Goal: Communication & Community: Answer question/provide support

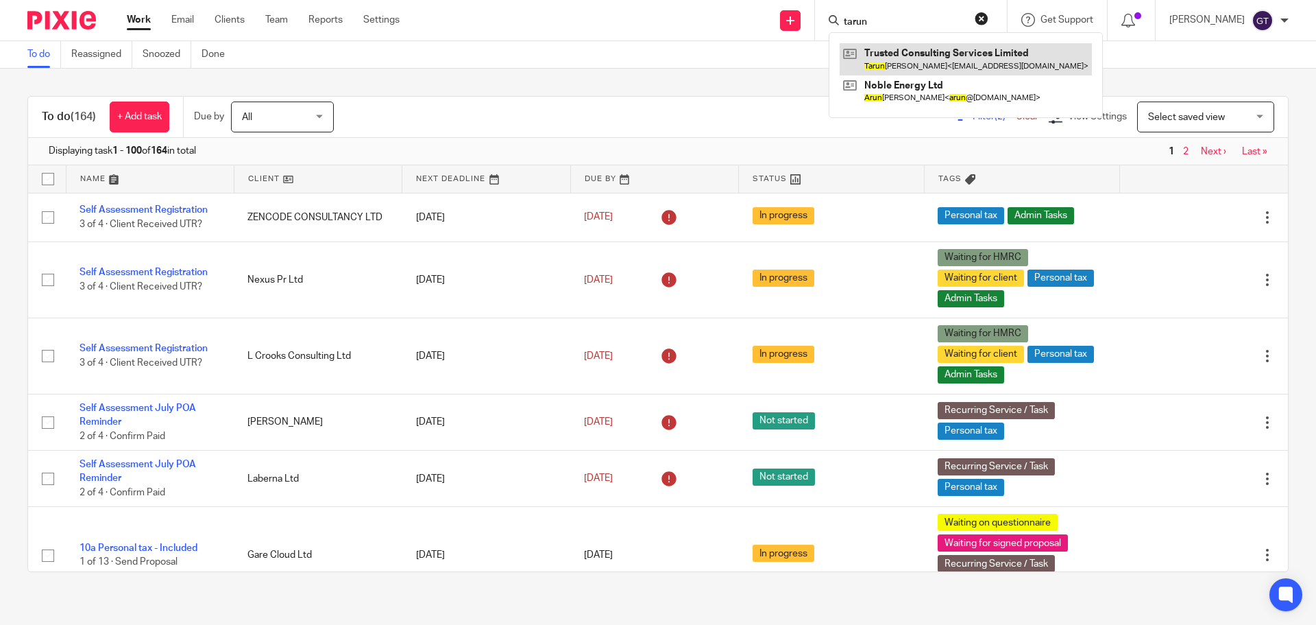
type input "tarun"
click at [925, 48] on link at bounding box center [966, 59] width 252 height 32
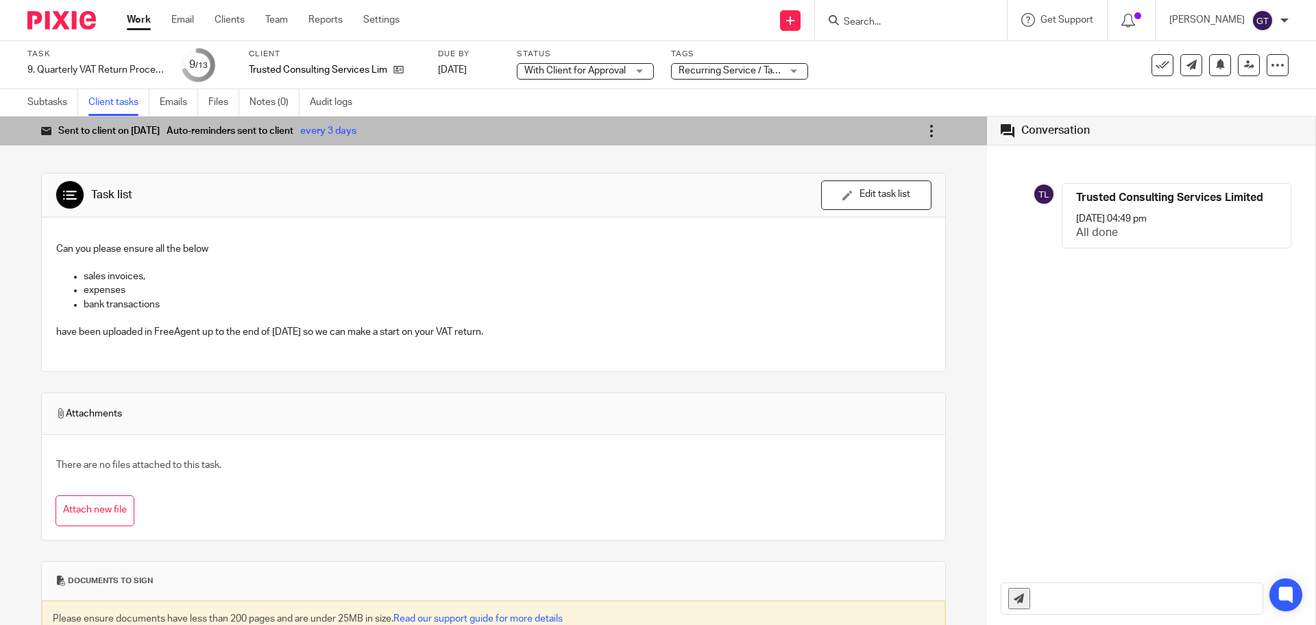
click at [925, 130] on icon at bounding box center [932, 131] width 14 height 14
click at [886, 228] on span "Mark as completed" at bounding box center [888, 229] width 82 height 13
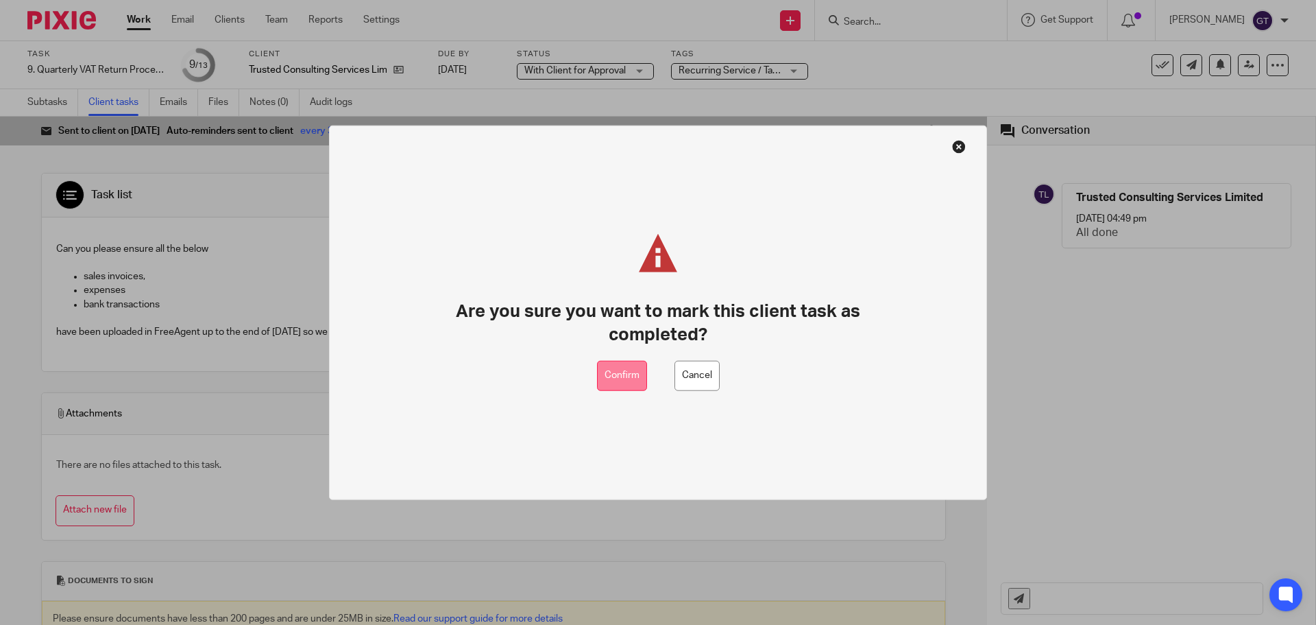
click at [612, 372] on button "Confirm" at bounding box center [622, 375] width 50 height 31
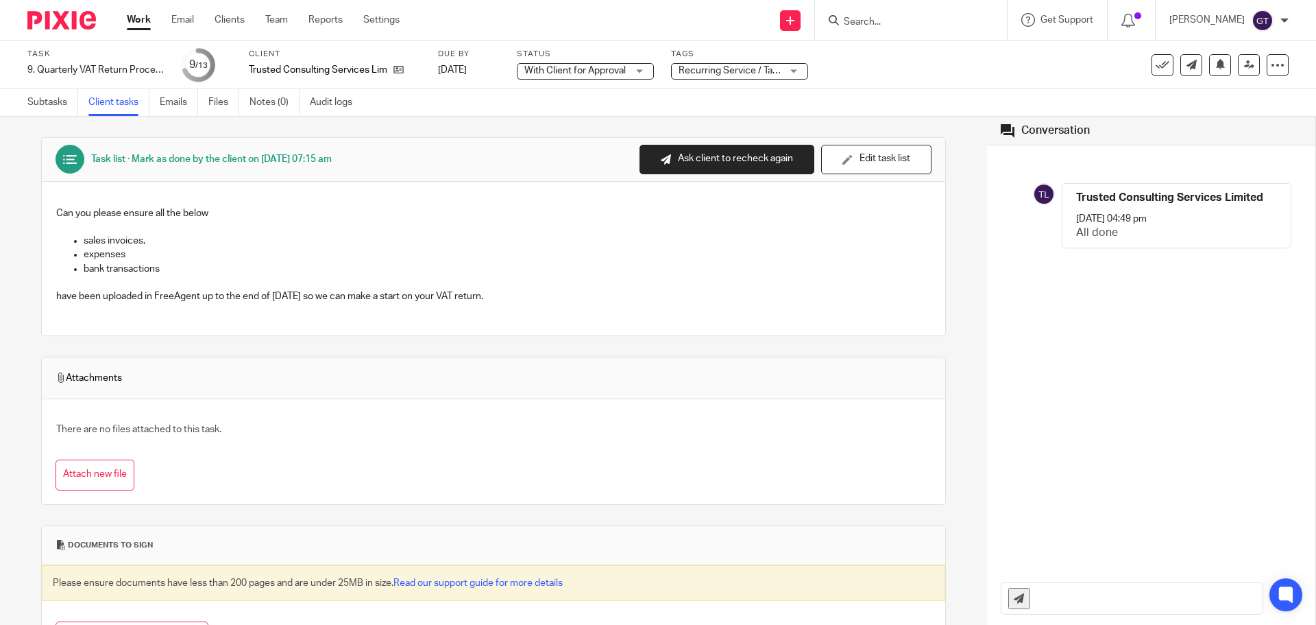
click at [908, 19] on input "Search" at bounding box center [904, 22] width 123 height 12
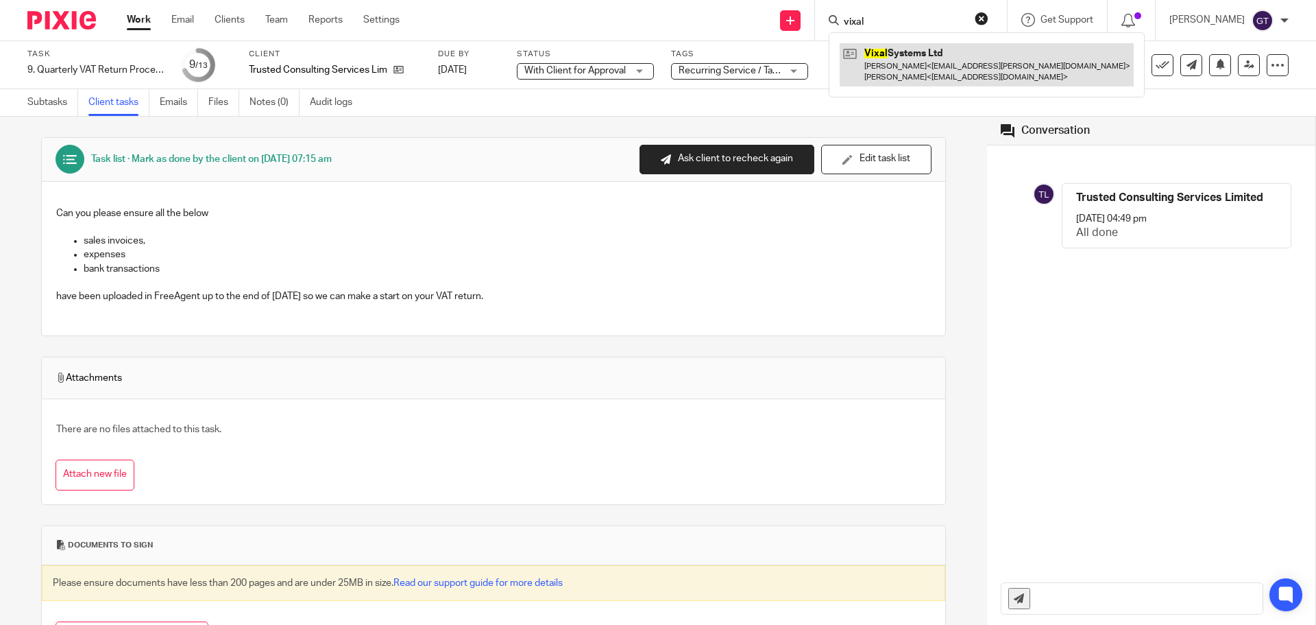
type input "vixal"
click at [926, 60] on link at bounding box center [987, 64] width 294 height 43
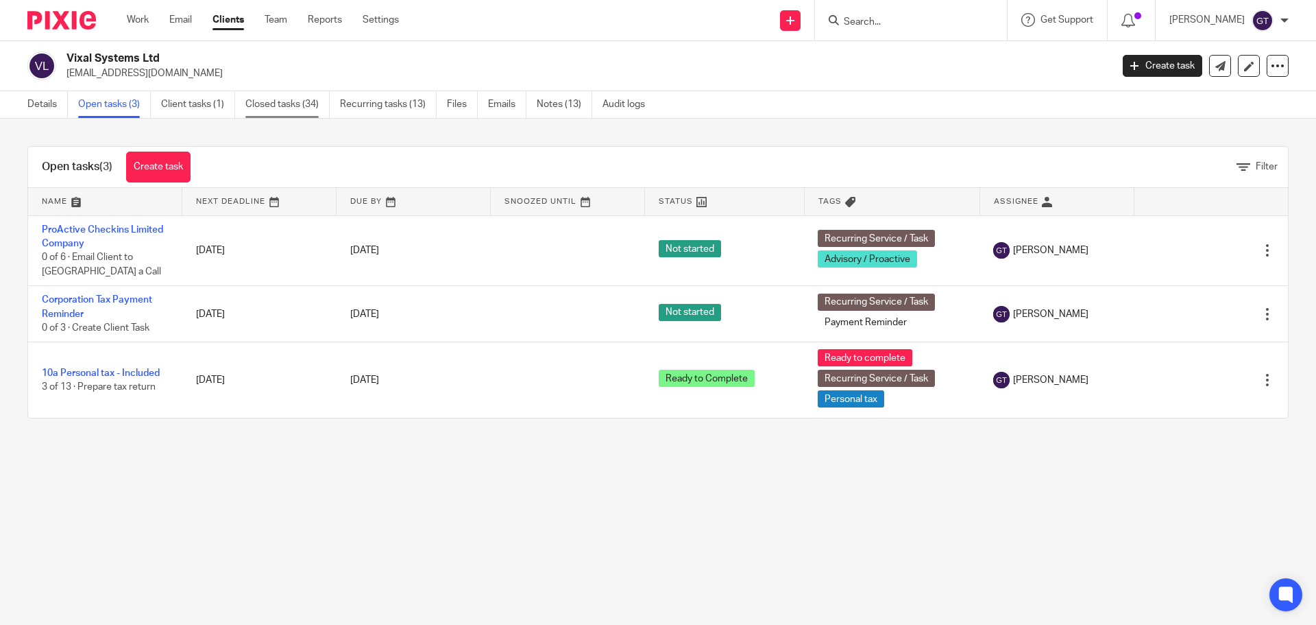
click at [276, 106] on link "Closed tasks (34)" at bounding box center [287, 104] width 84 height 27
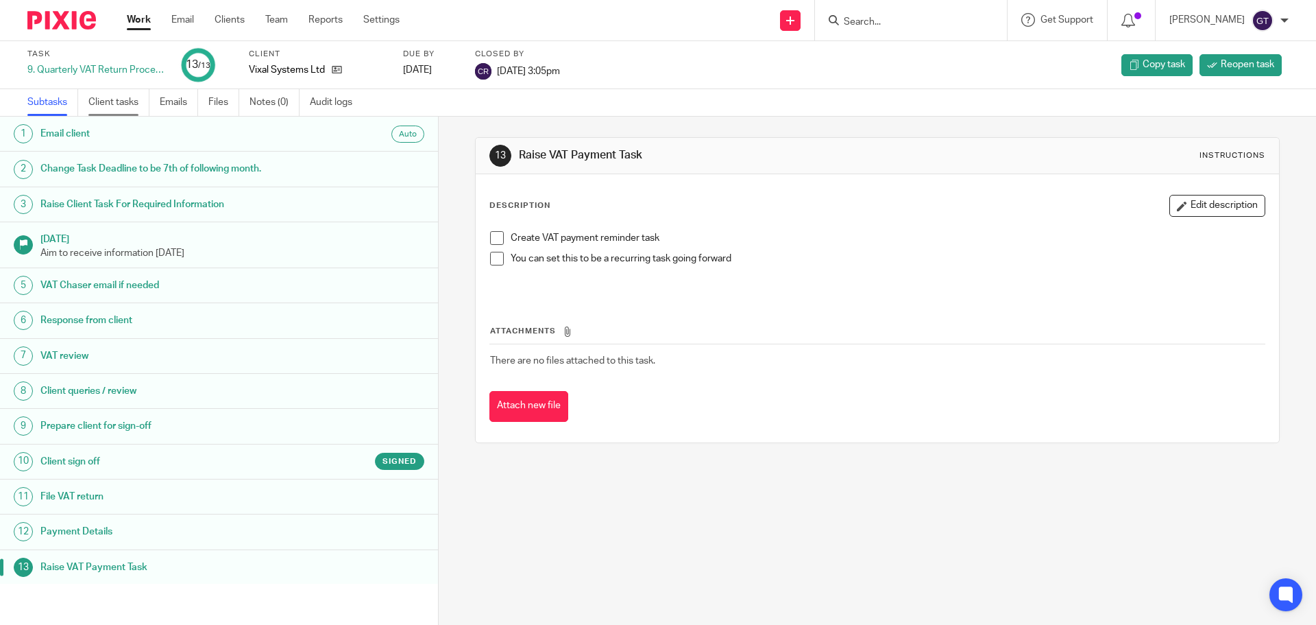
click at [121, 105] on link "Client tasks" at bounding box center [118, 102] width 61 height 27
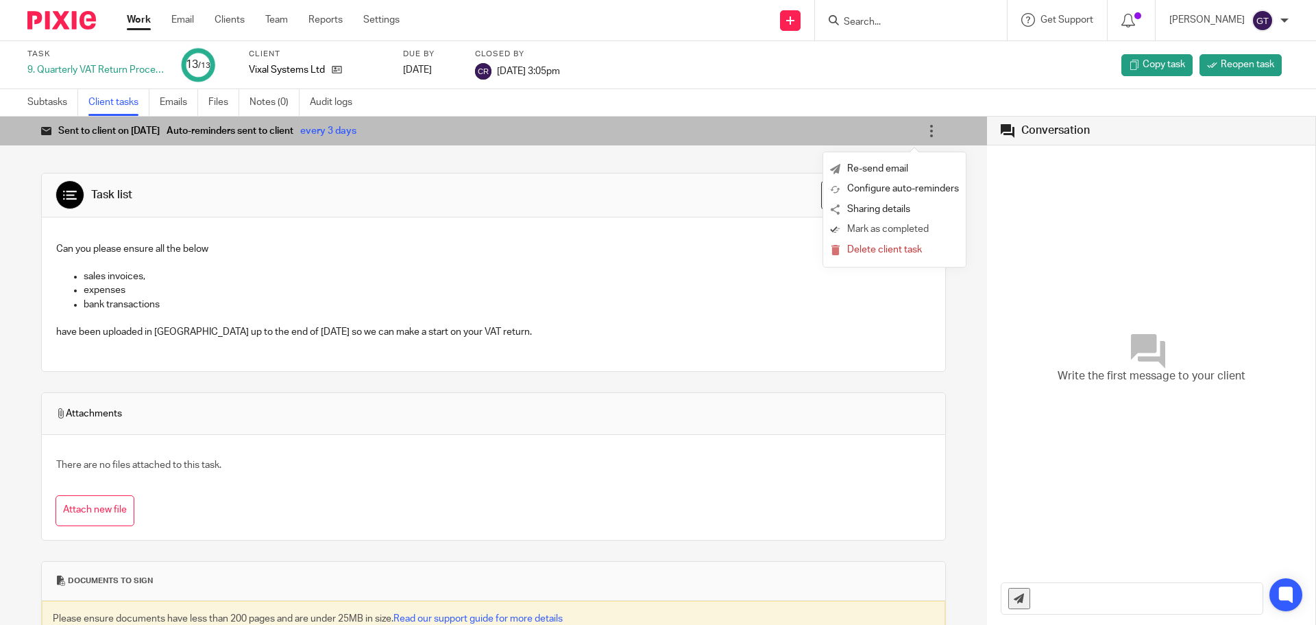
click at [876, 228] on span "Mark as completed" at bounding box center [888, 229] width 82 height 13
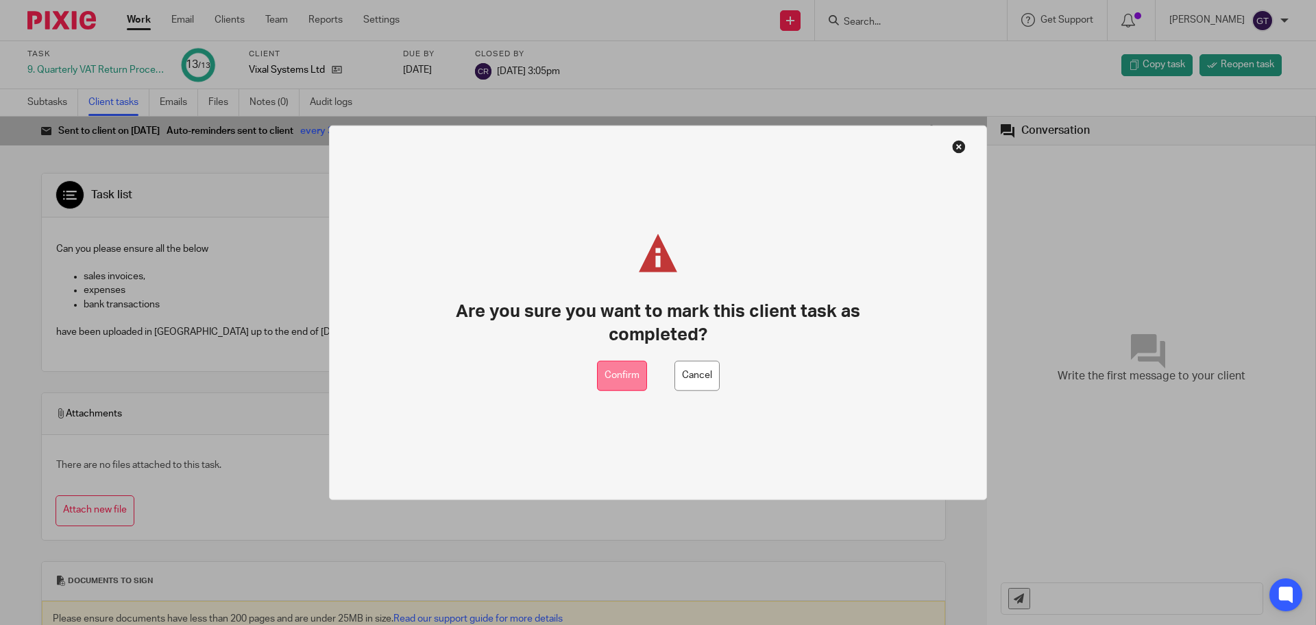
click at [620, 370] on button "Confirm" at bounding box center [622, 375] width 50 height 31
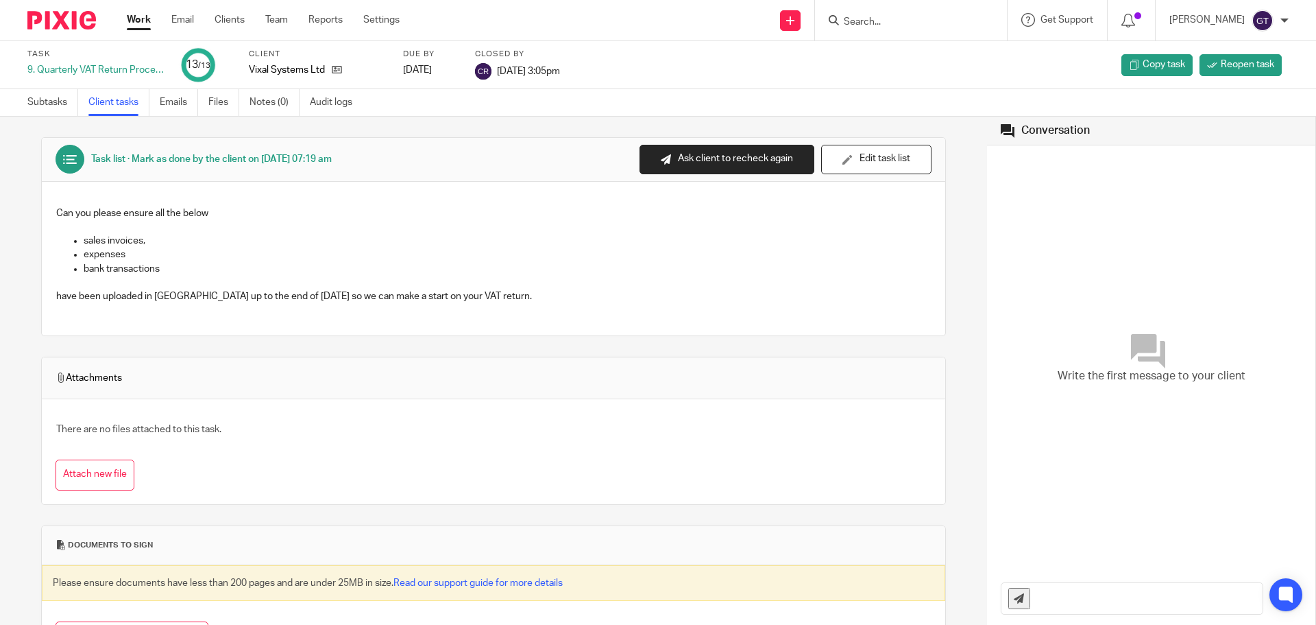
click at [880, 20] on input "Search" at bounding box center [904, 22] width 123 height 12
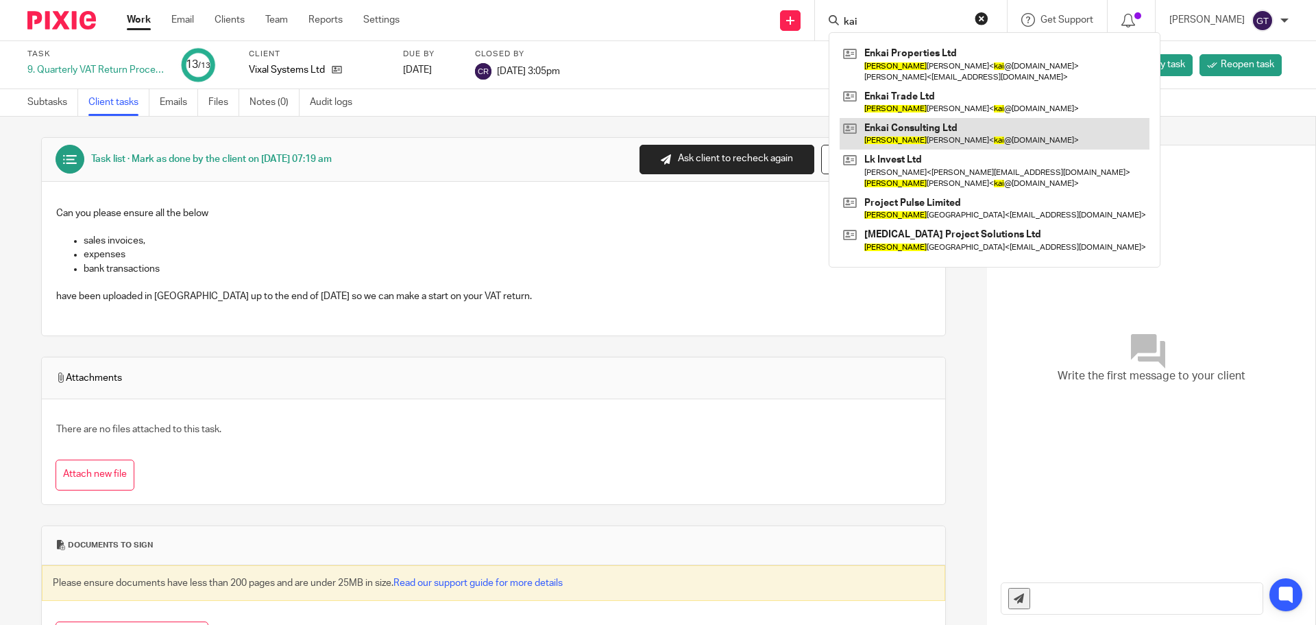
type input "kai"
click at [939, 132] on link at bounding box center [995, 134] width 310 height 32
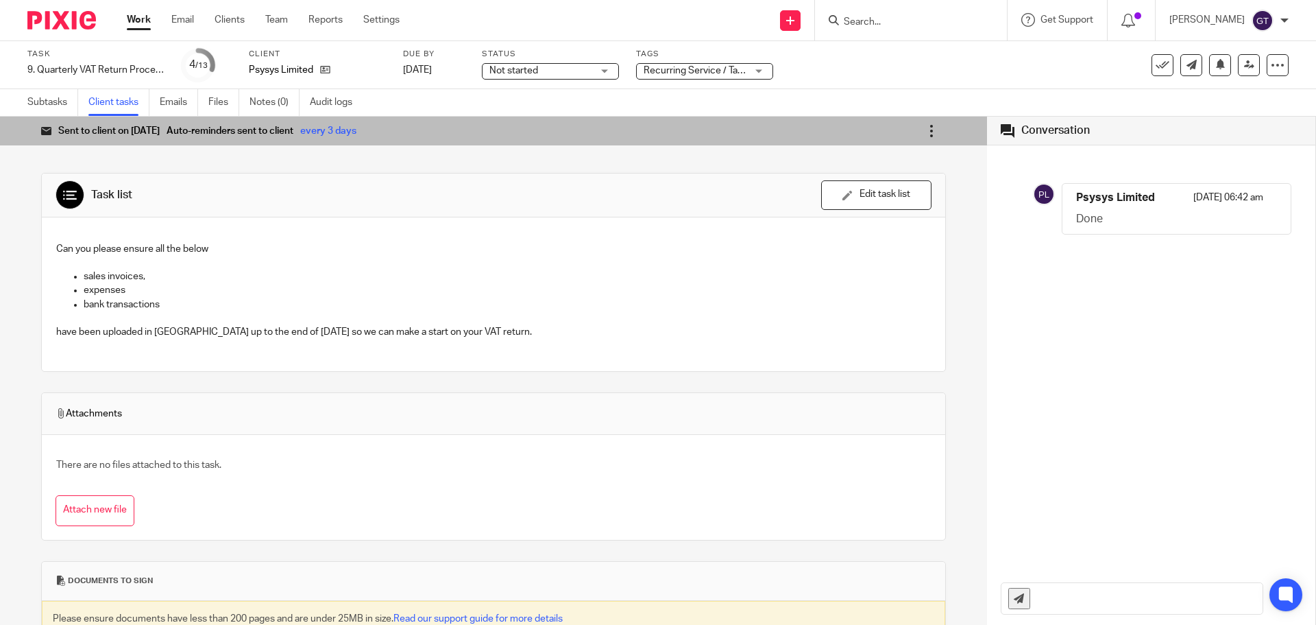
click at [925, 130] on icon at bounding box center [932, 131] width 14 height 14
click at [878, 226] on span "Mark as completed" at bounding box center [888, 229] width 82 height 13
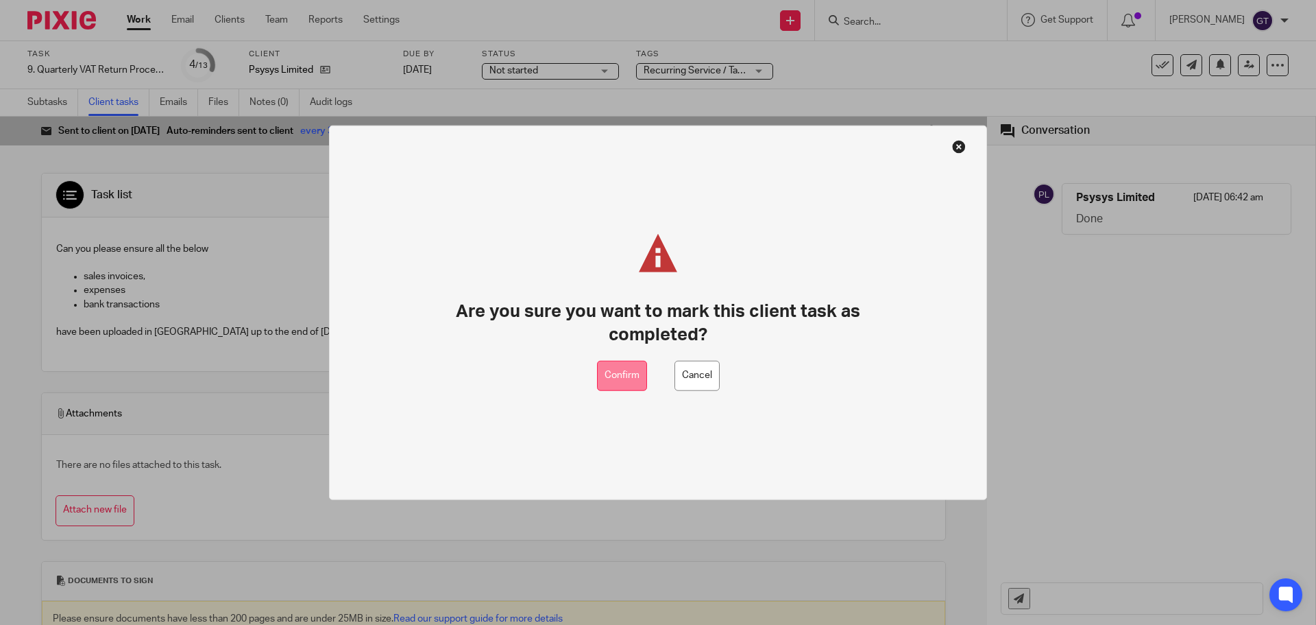
click at [626, 379] on button "Confirm" at bounding box center [622, 375] width 50 height 31
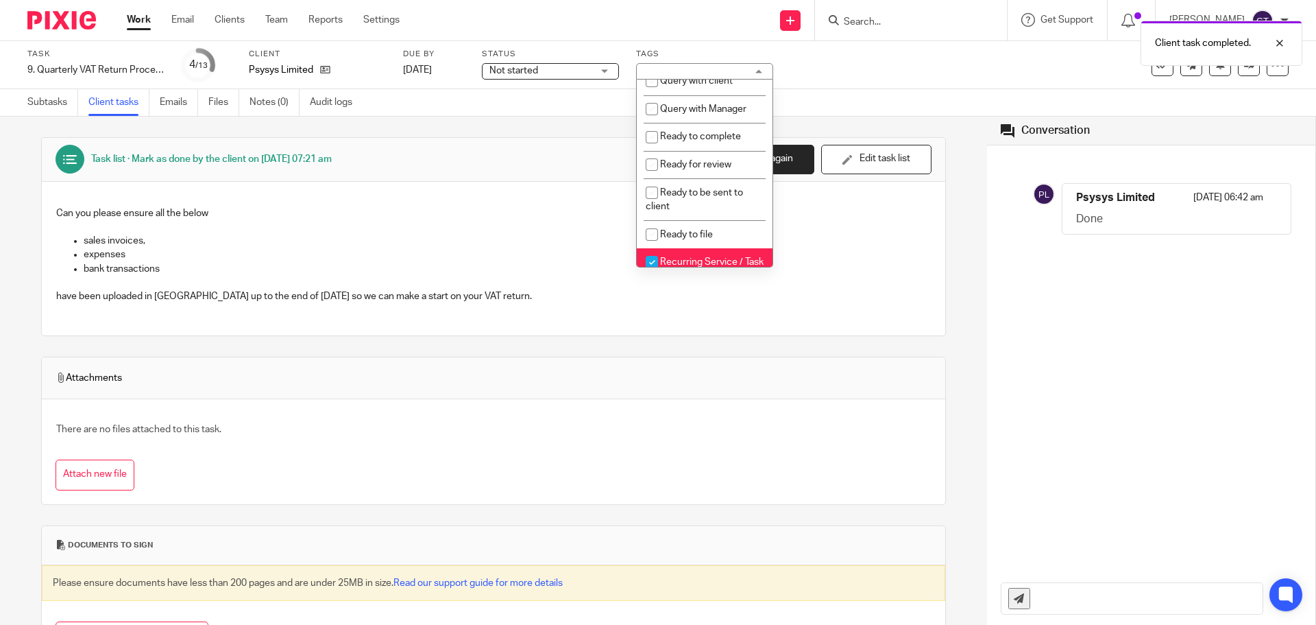
scroll to position [479, 0]
click at [727, 147] on span "Ready to complete" at bounding box center [700, 143] width 81 height 10
checkbox input "true"
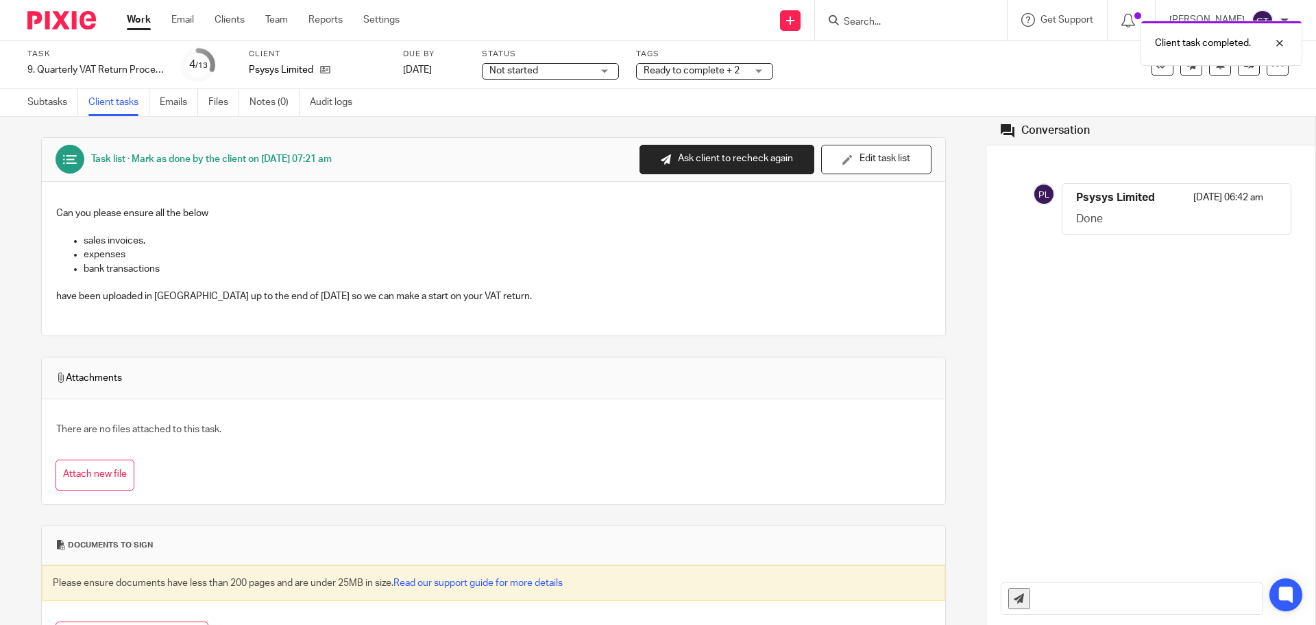
click at [565, 97] on div "Subtasks Client tasks Emails Files Notes (0) Audit logs" at bounding box center [658, 102] width 1316 height 27
click at [557, 71] on span "Not started" at bounding box center [540, 71] width 103 height 14
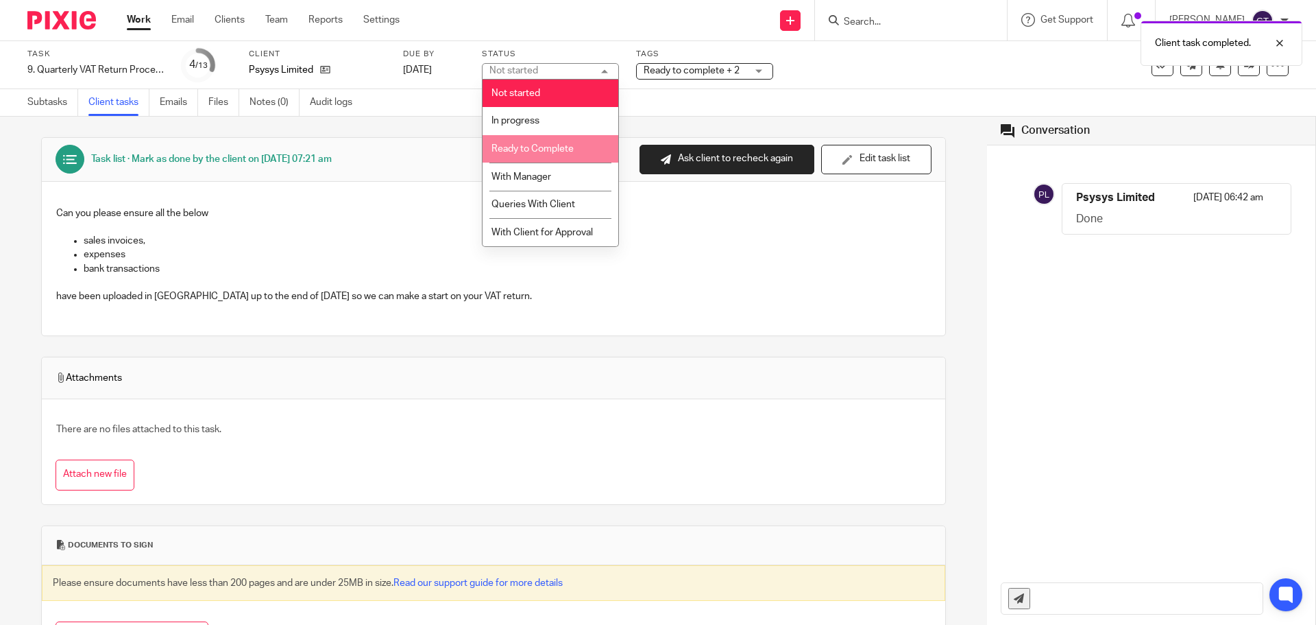
click at [559, 152] on span "Ready to Complete" at bounding box center [533, 149] width 82 height 10
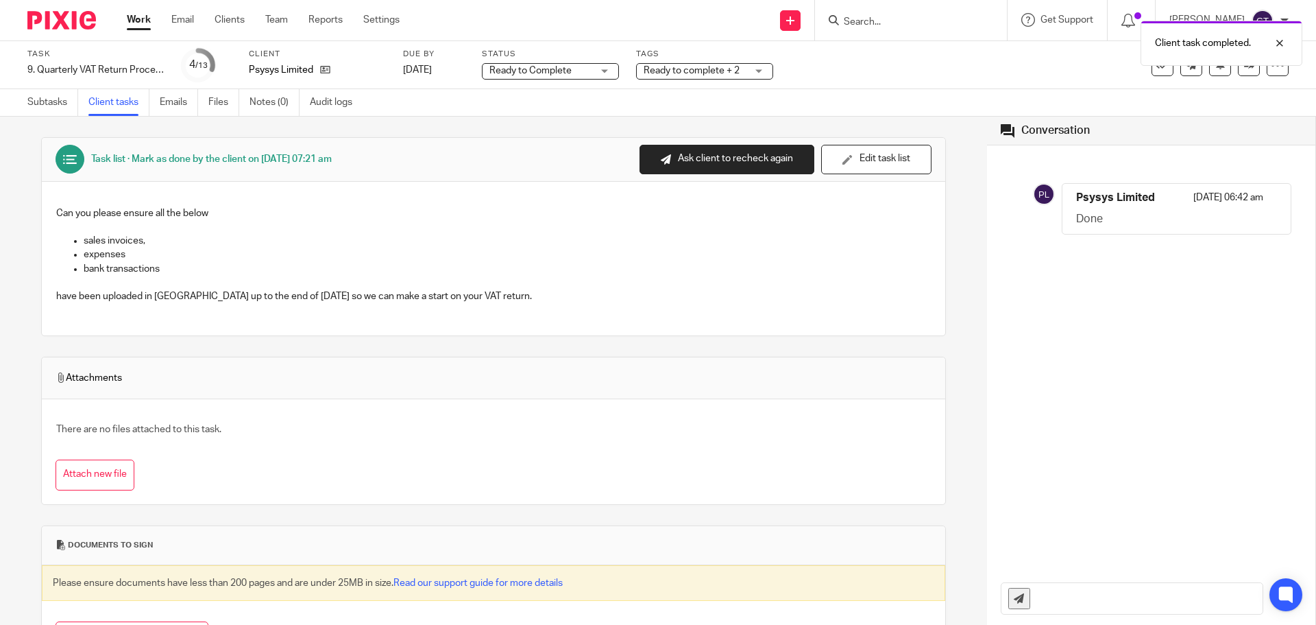
click at [425, 130] on div "Task list · Mark as done by the client on 15 Sep at 07:21 am Send to client Sen…" at bounding box center [493, 405] width 905 height 576
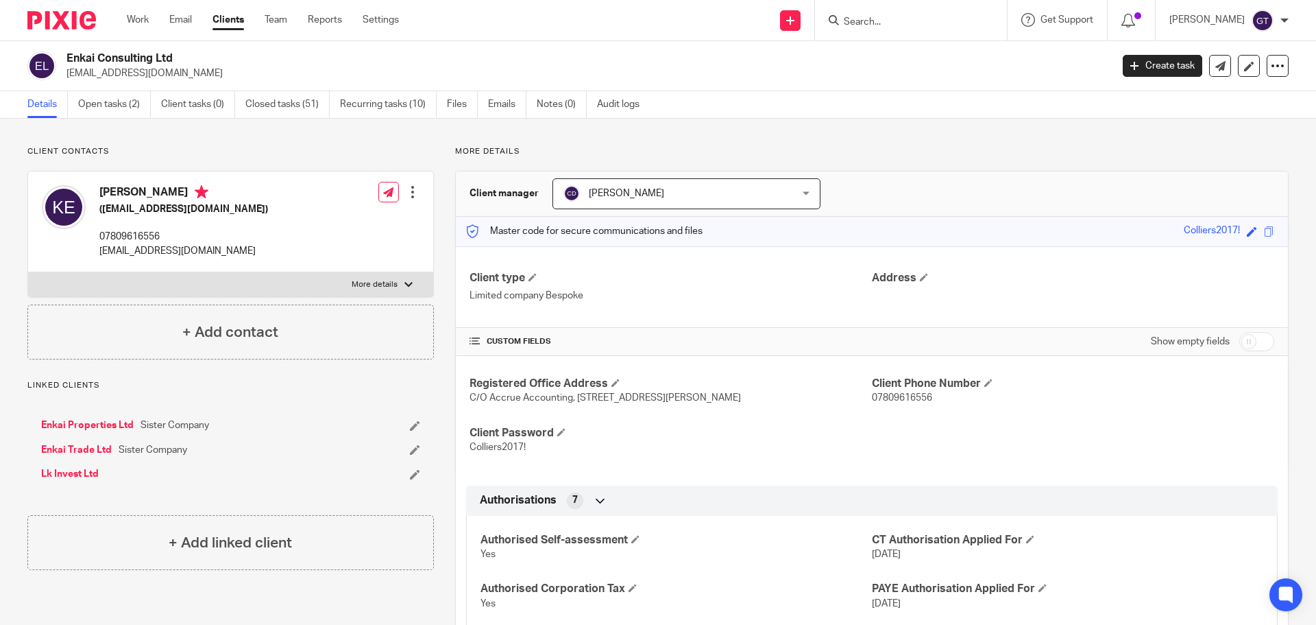
click at [889, 20] on input "Search" at bounding box center [904, 22] width 123 height 12
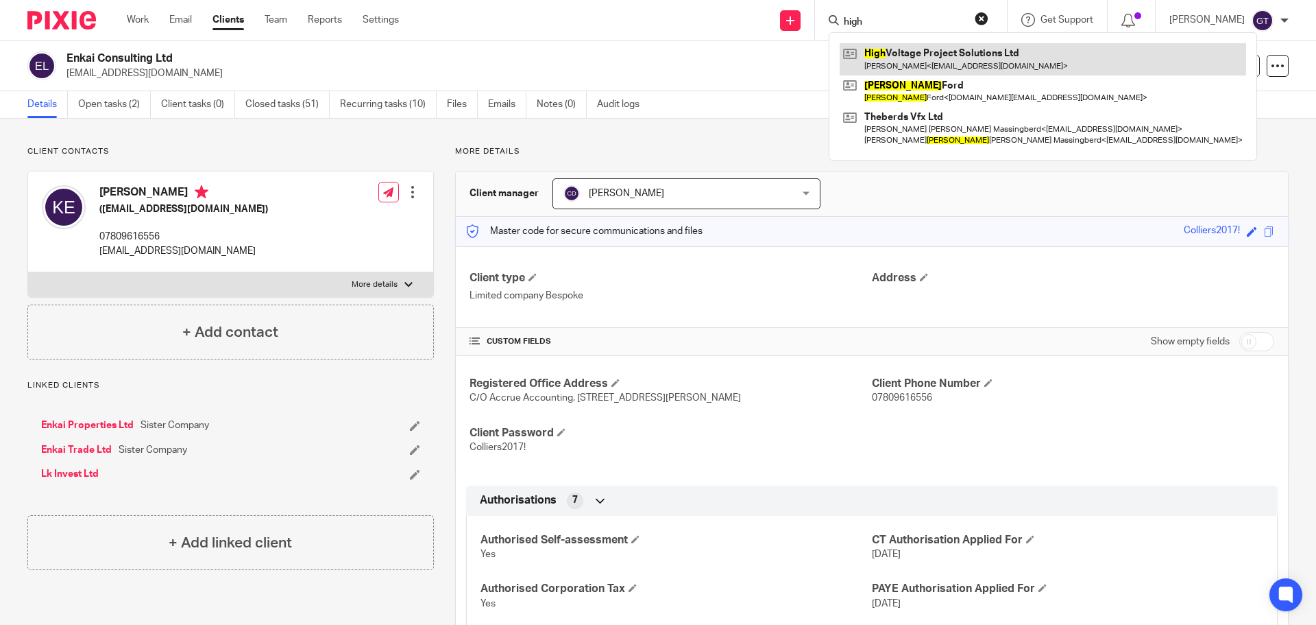
type input "high"
click at [907, 60] on link at bounding box center [1043, 59] width 407 height 32
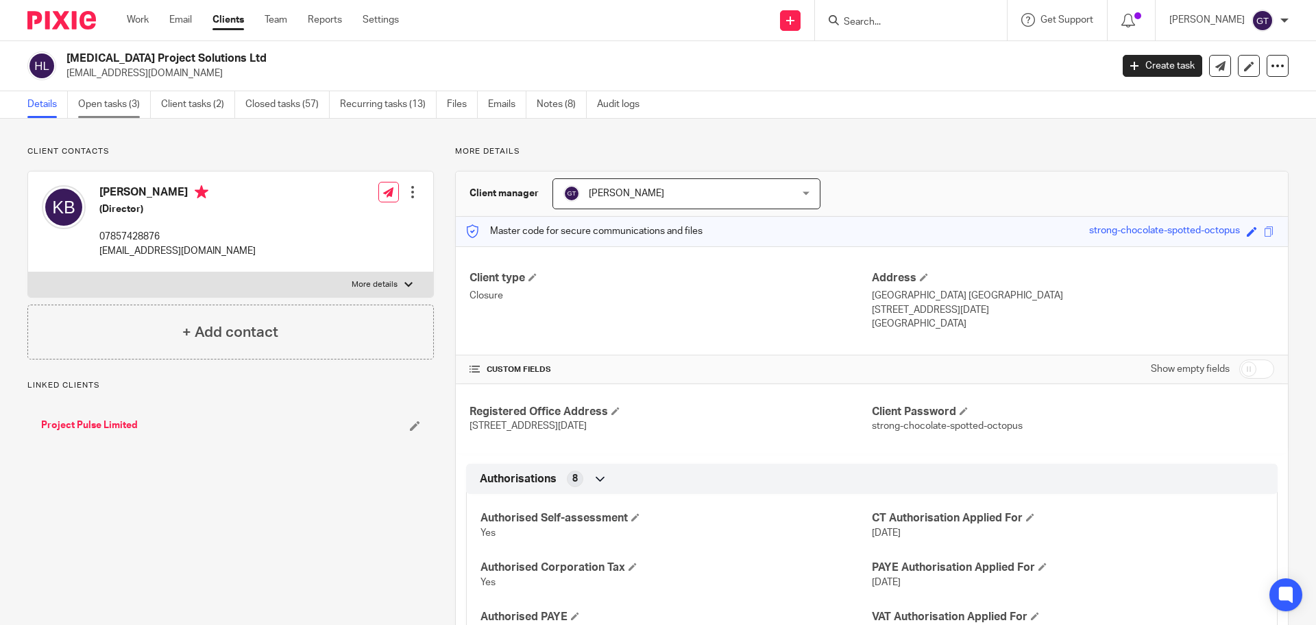
click at [117, 110] on link "Open tasks (3)" at bounding box center [114, 104] width 73 height 27
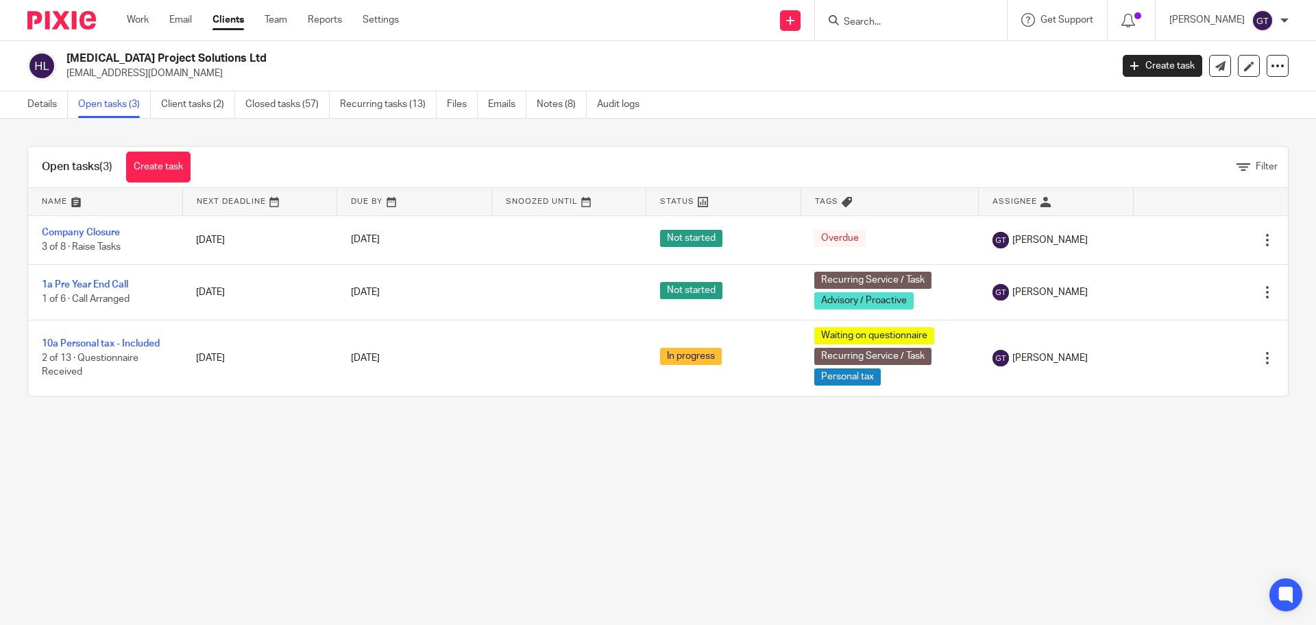
click at [93, 233] on link "Company Closure" at bounding box center [81, 233] width 78 height 10
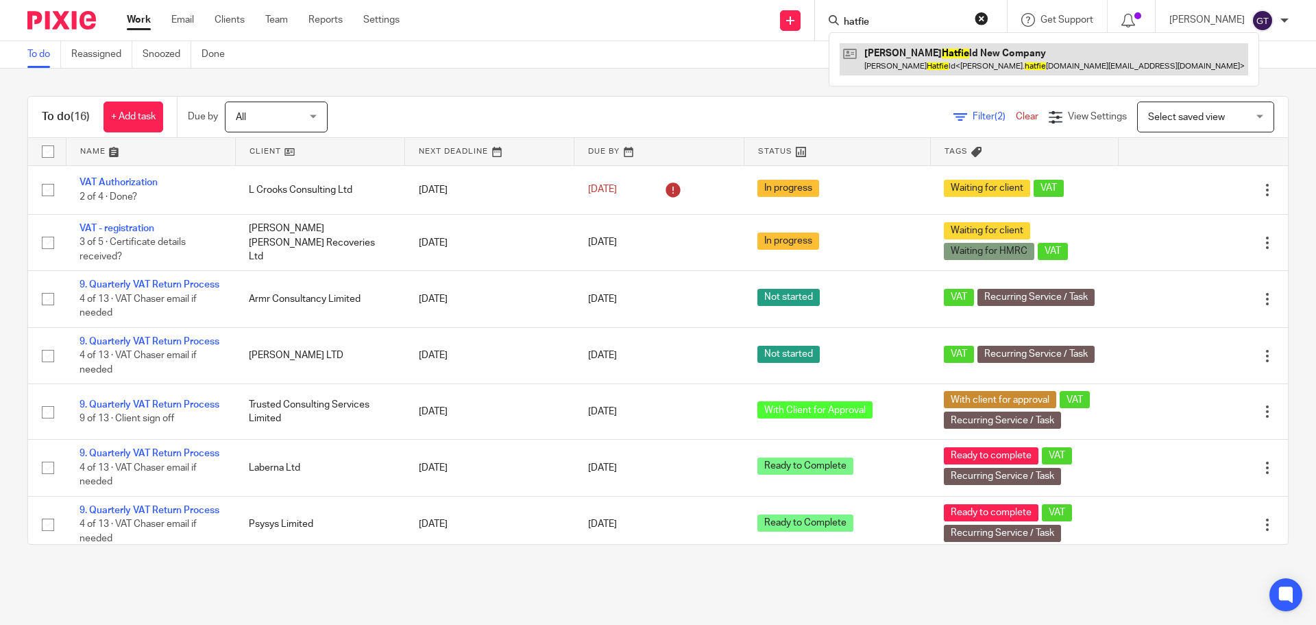
type input "hatfie"
click at [947, 67] on link at bounding box center [1044, 59] width 409 height 32
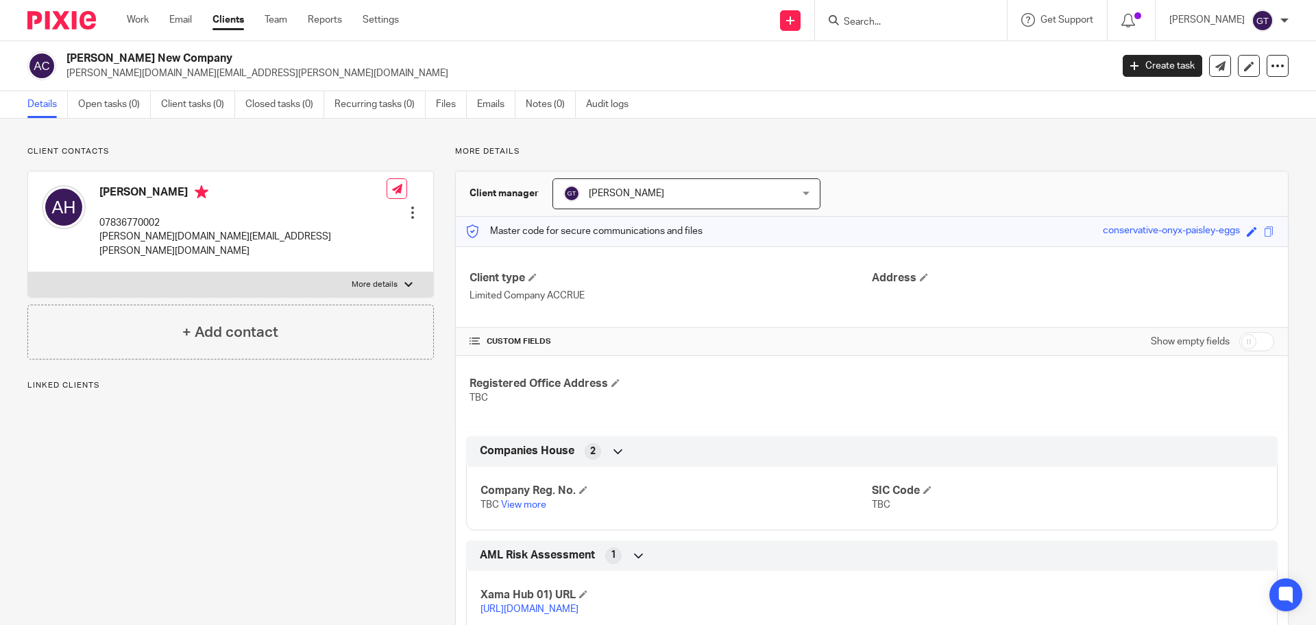
click at [378, 279] on p "More details" at bounding box center [375, 284] width 46 height 11
click at [28, 271] on input "More details" at bounding box center [27, 271] width 1 height 1
checkbox input "true"
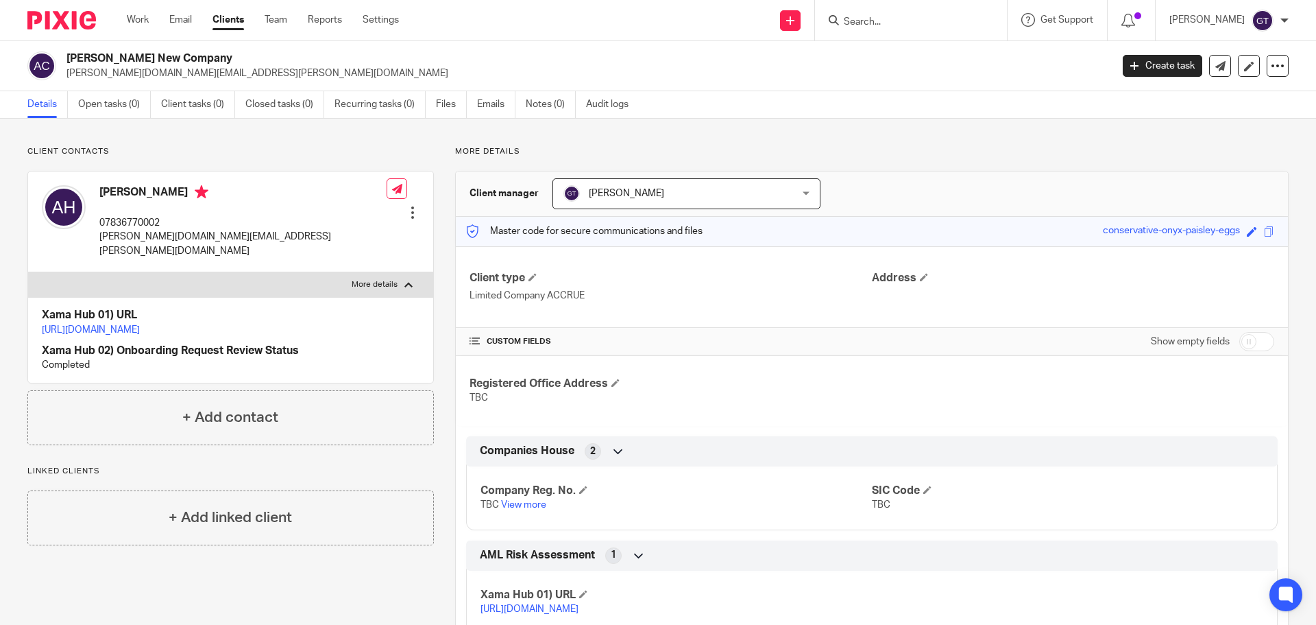
click at [99, 104] on link "Open tasks (0)" at bounding box center [114, 104] width 73 height 27
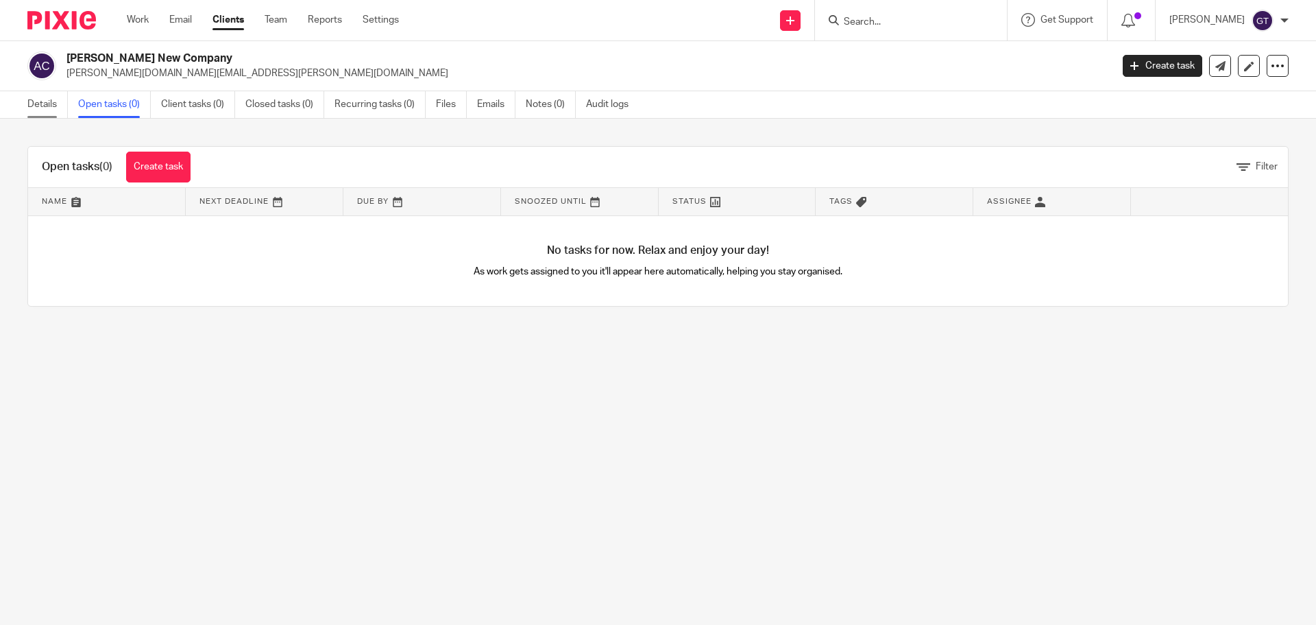
click at [38, 105] on link "Details" at bounding box center [47, 104] width 40 height 27
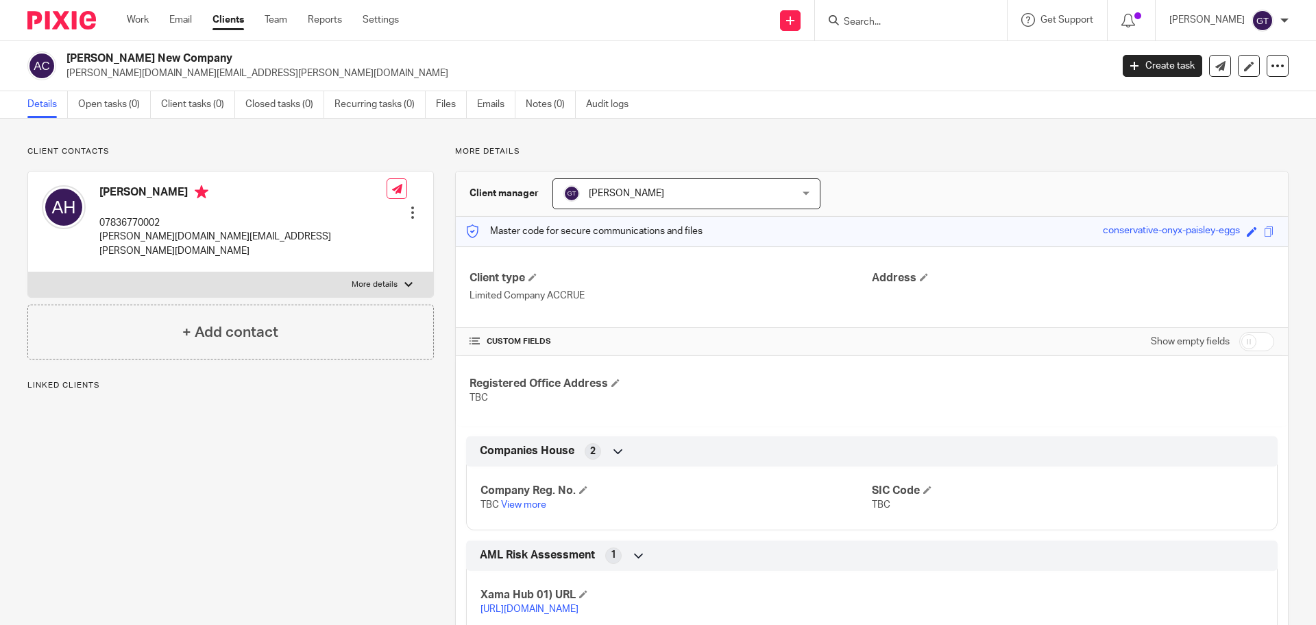
click at [1246, 344] on input "checkbox" at bounding box center [1256, 341] width 35 height 19
checkbox input "true"
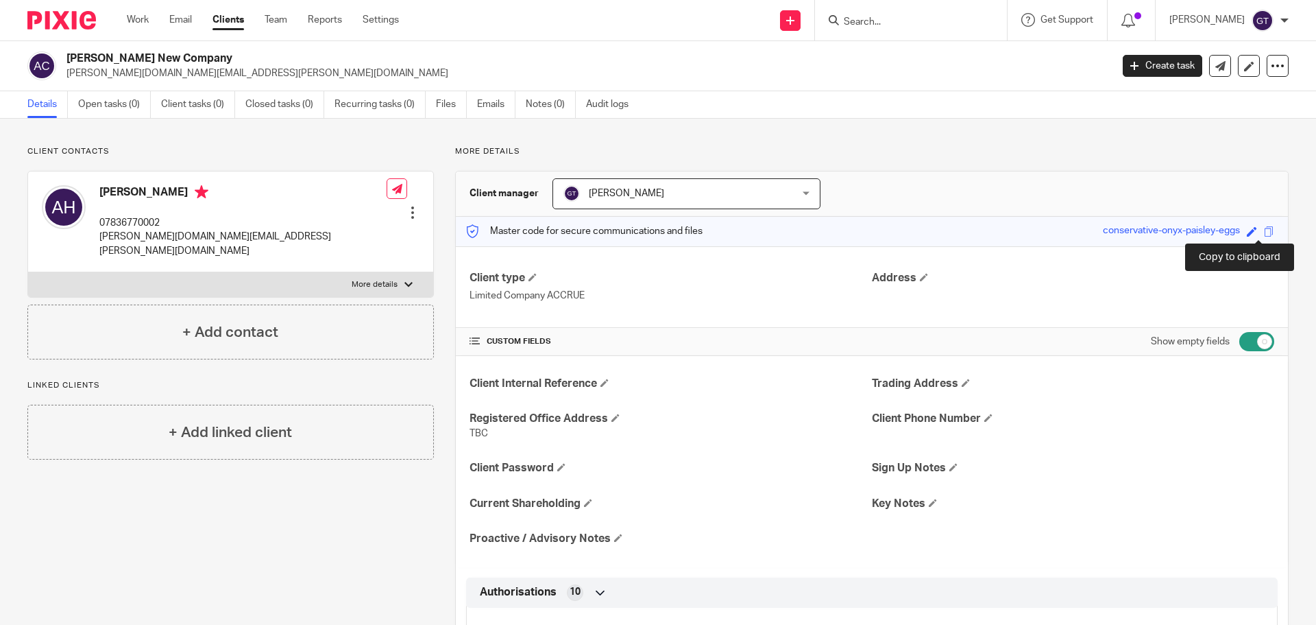
click at [1264, 234] on span at bounding box center [1269, 231] width 10 height 10
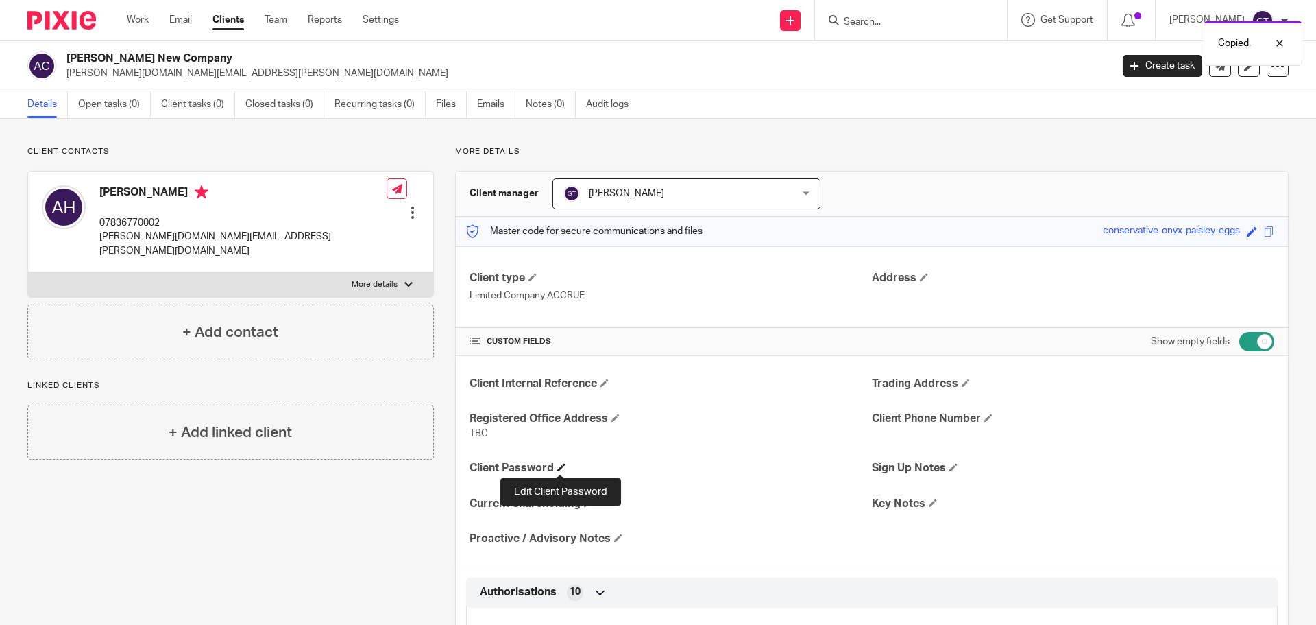
click at [563, 465] on span at bounding box center [561, 467] width 8 height 8
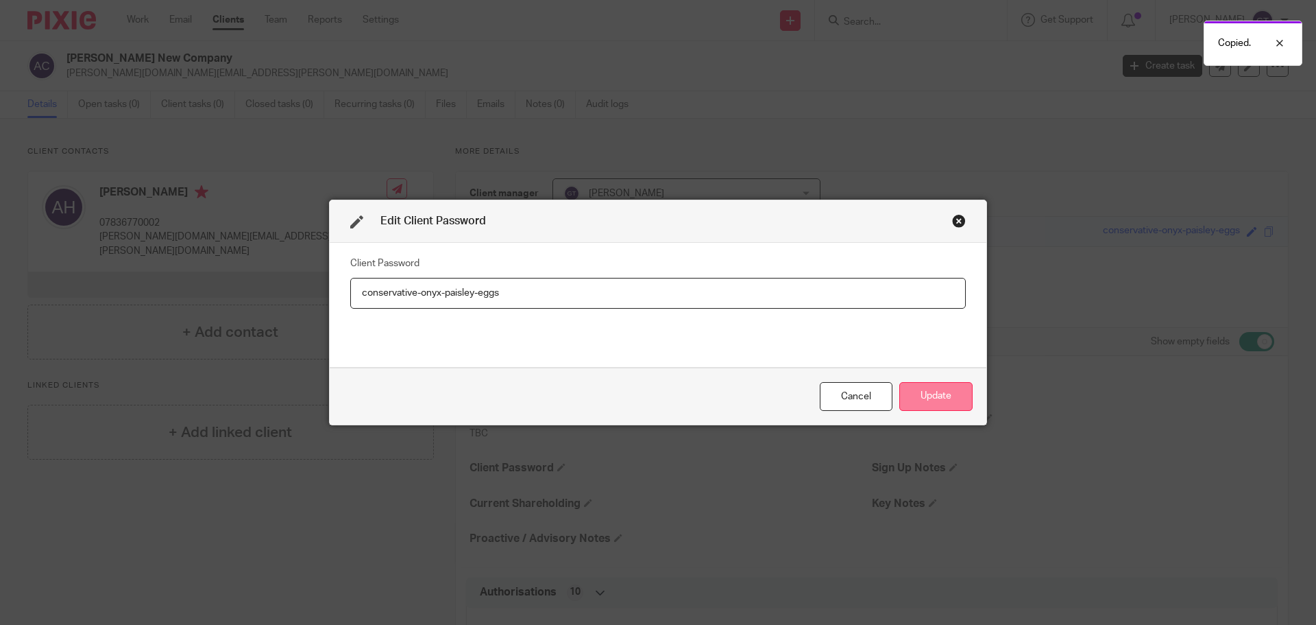
type input "conservative-onyx-paisley-eggs"
click at [940, 404] on button "Update" at bounding box center [935, 396] width 73 height 29
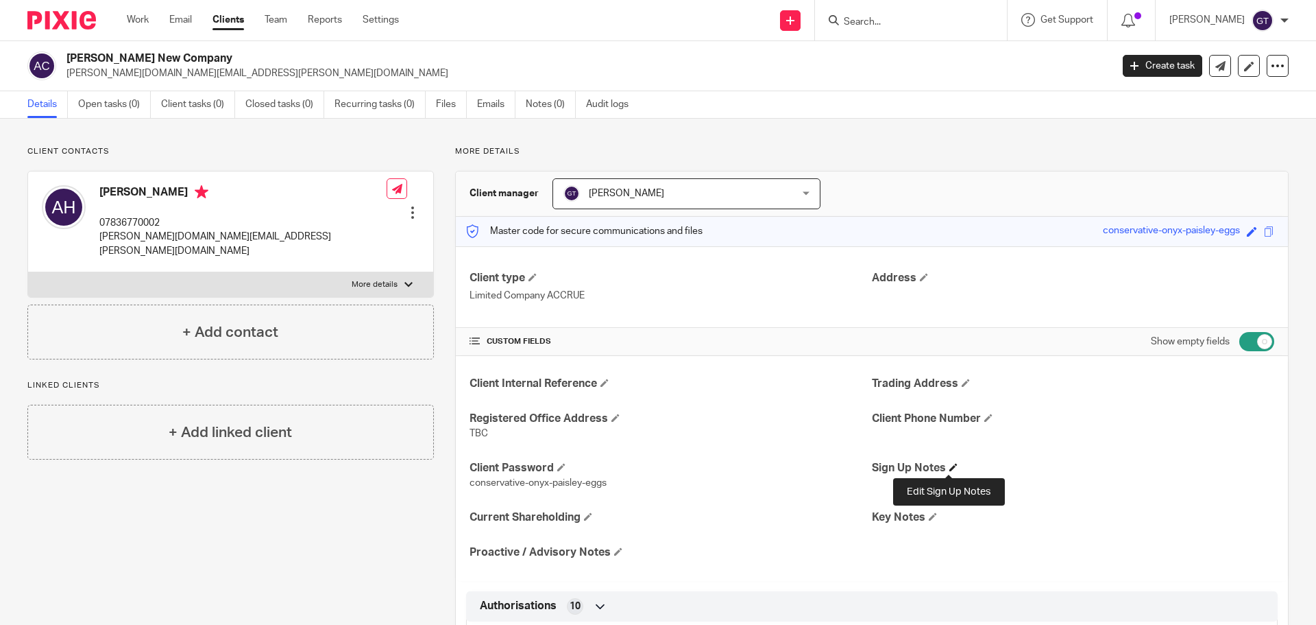
click at [949, 464] on span at bounding box center [953, 467] width 8 height 8
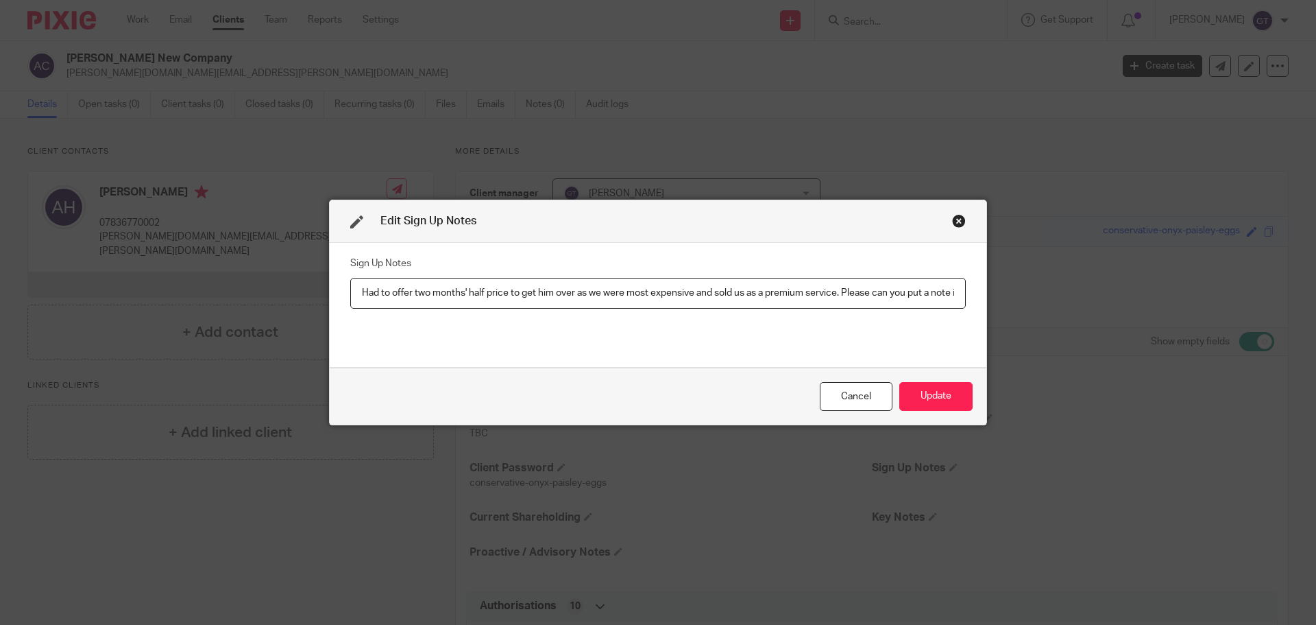
scroll to position [0, 1552]
type input "Had to offer two months' half price to get him over as we were most expensive a…"
click at [933, 397] on button "Update" at bounding box center [935, 396] width 73 height 29
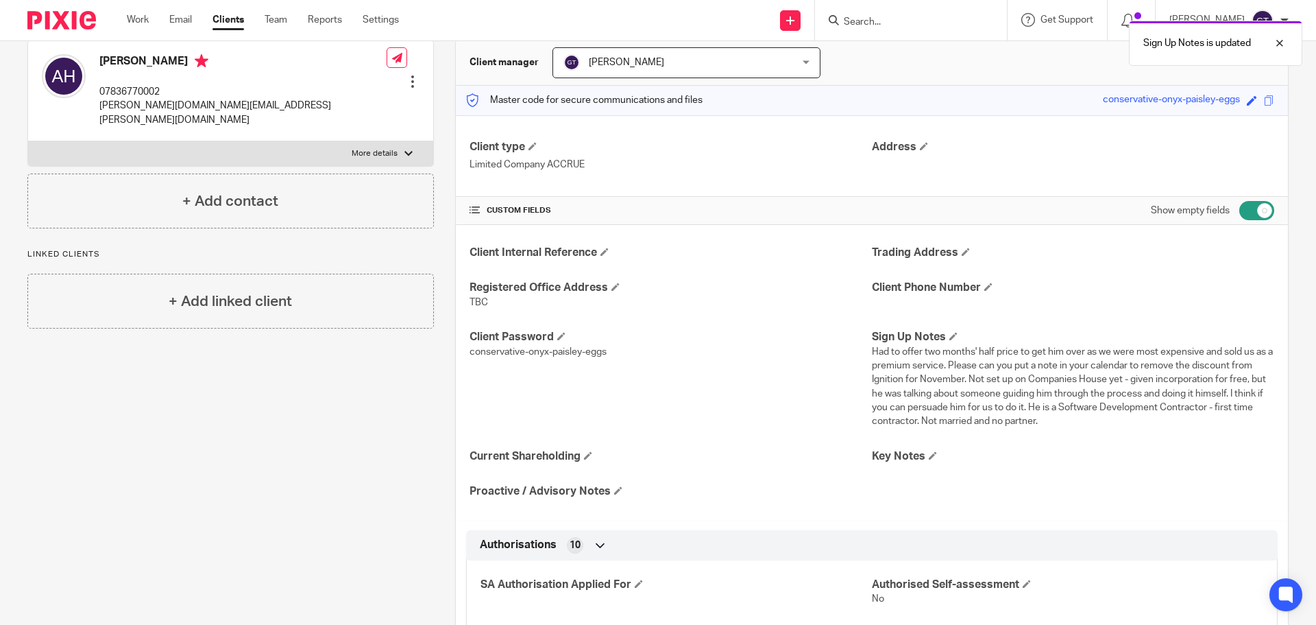
scroll to position [137, 0]
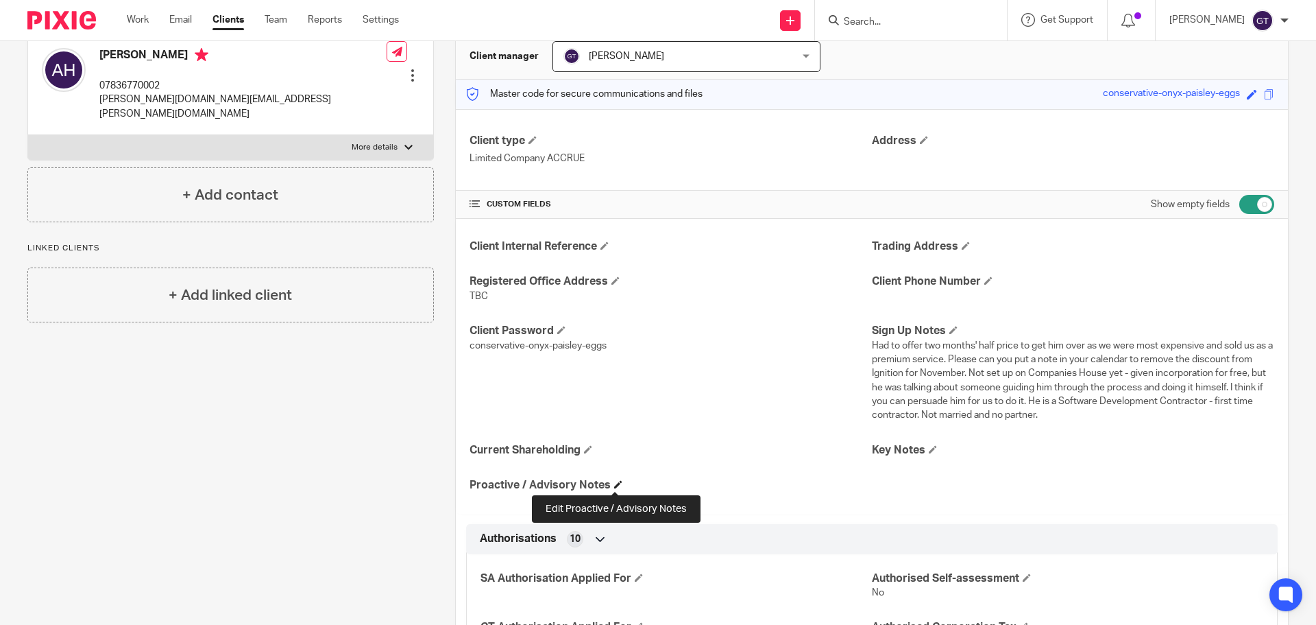
click at [614, 485] on span at bounding box center [618, 484] width 8 height 8
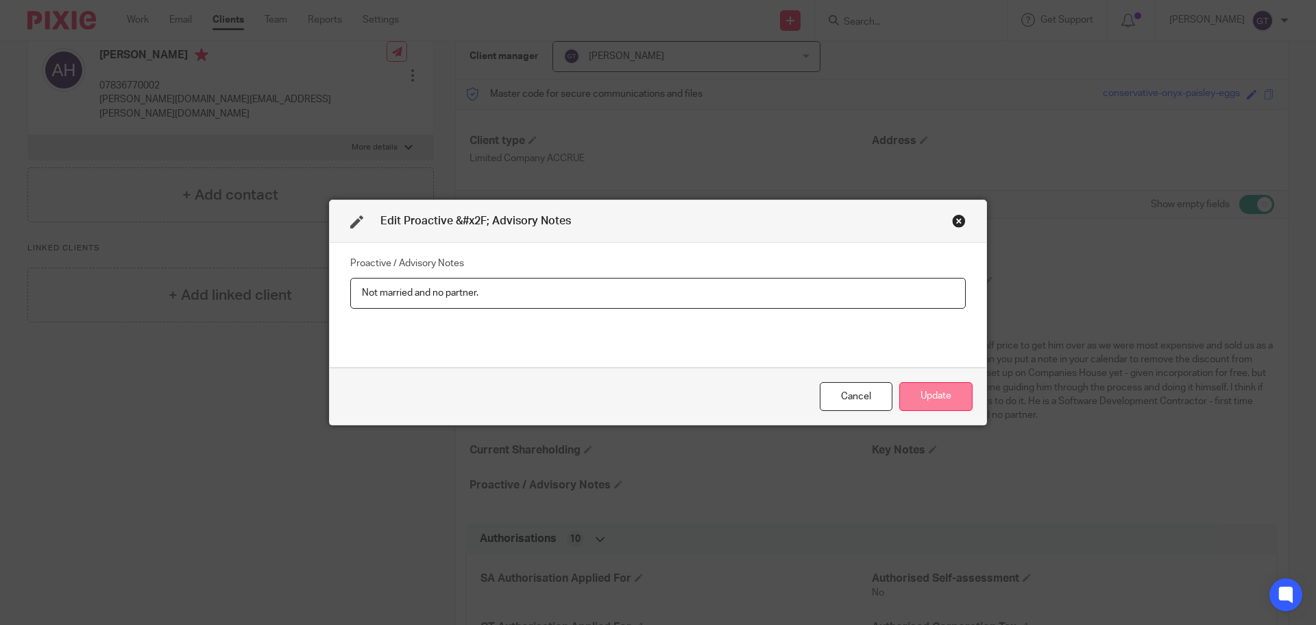
type input "Not married and no partner."
click at [917, 387] on button "Update" at bounding box center [935, 396] width 73 height 29
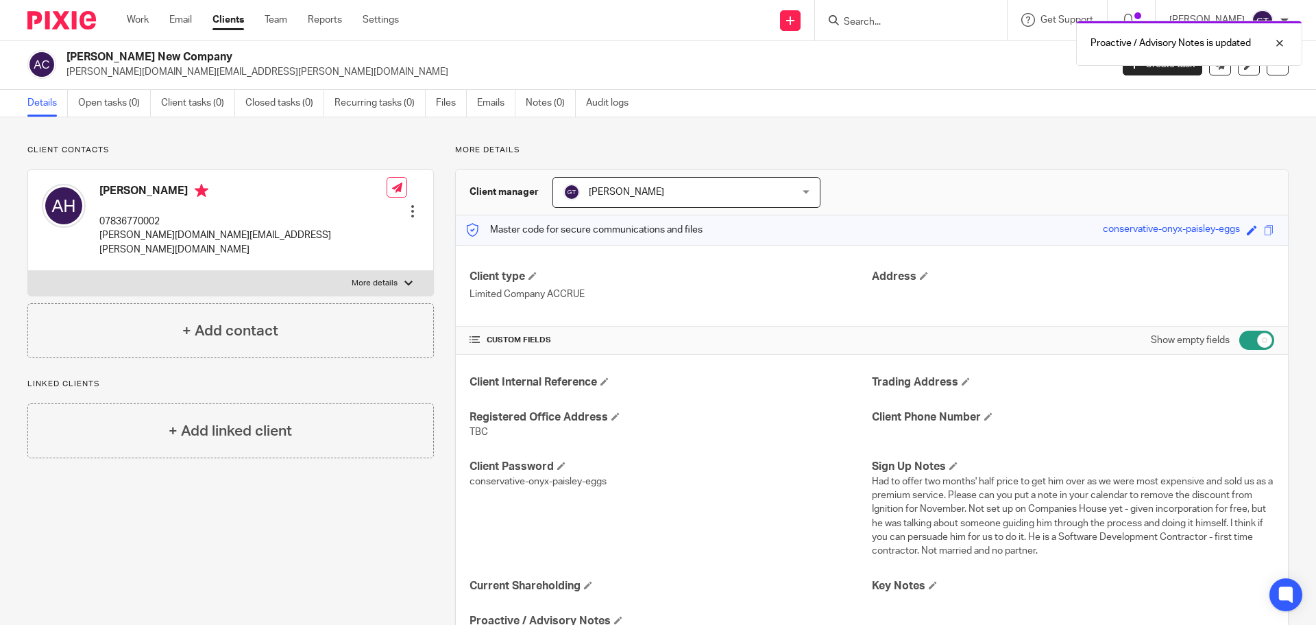
scroll to position [0, 0]
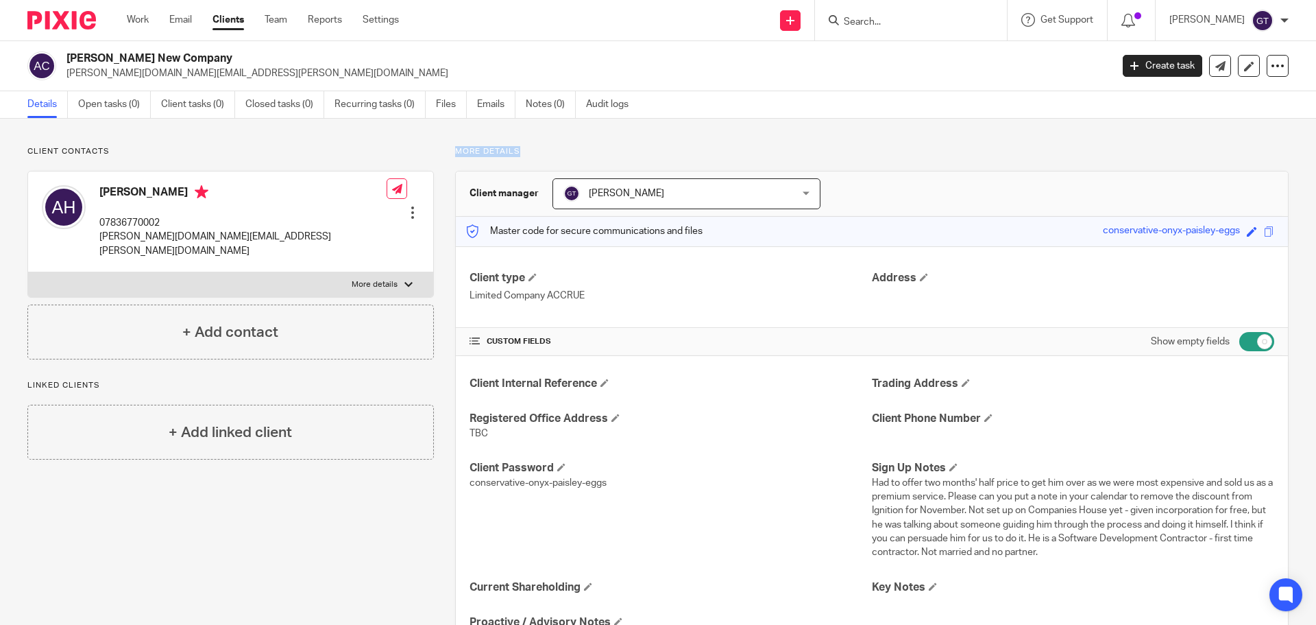
drag, startPoint x: 452, startPoint y: 149, endPoint x: 527, endPoint y: 150, distance: 74.7
click at [527, 150] on p "More details" at bounding box center [872, 151] width 834 height 11
drag, startPoint x: 515, startPoint y: 152, endPoint x: 460, endPoint y: 155, distance: 54.9
click at [460, 155] on p "More details" at bounding box center [872, 151] width 834 height 11
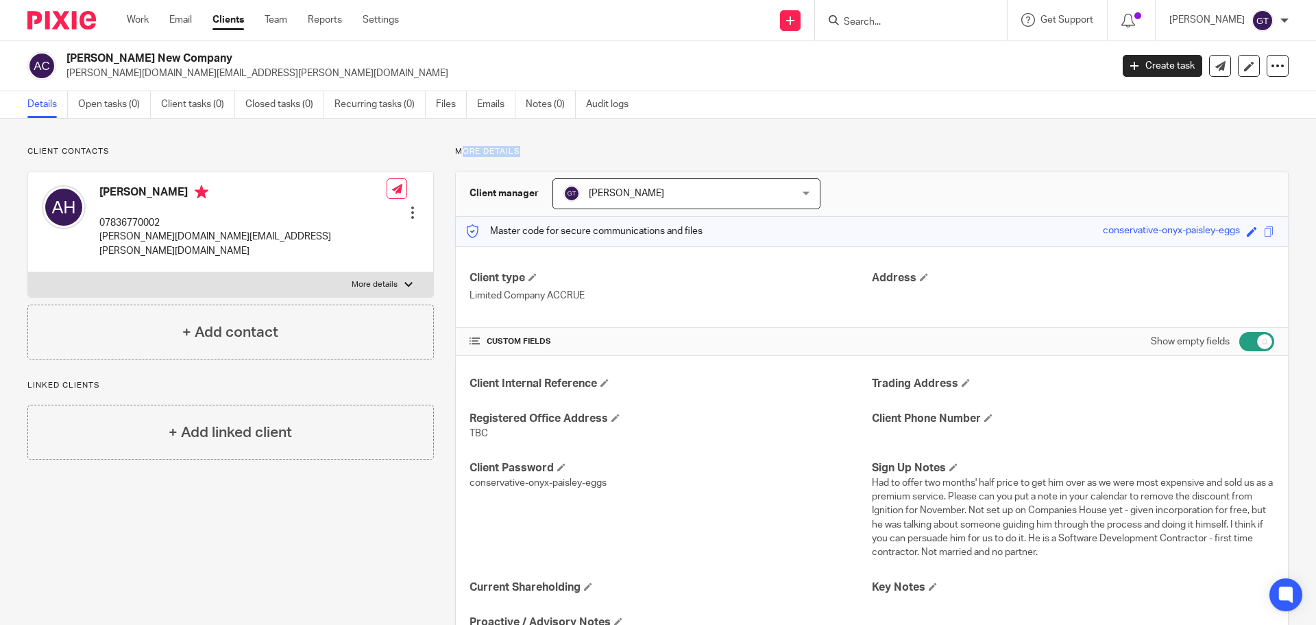
click at [460, 155] on p "More details" at bounding box center [872, 151] width 834 height 11
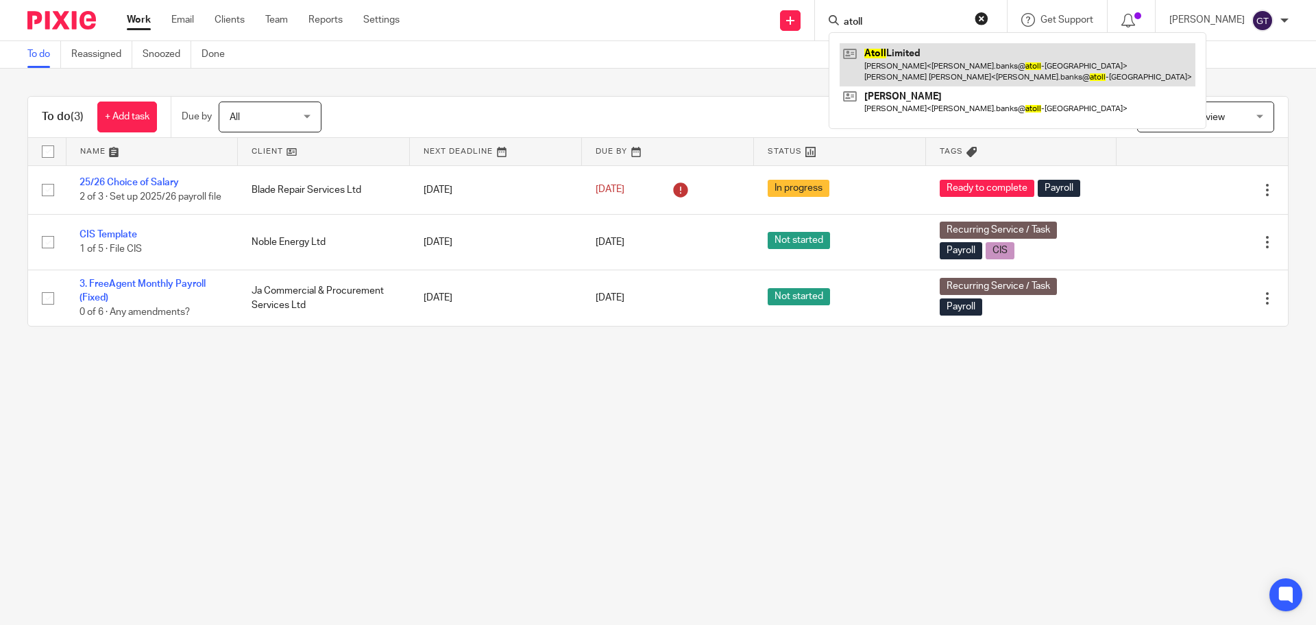
type input "atoll"
click at [937, 57] on link at bounding box center [1018, 64] width 356 height 43
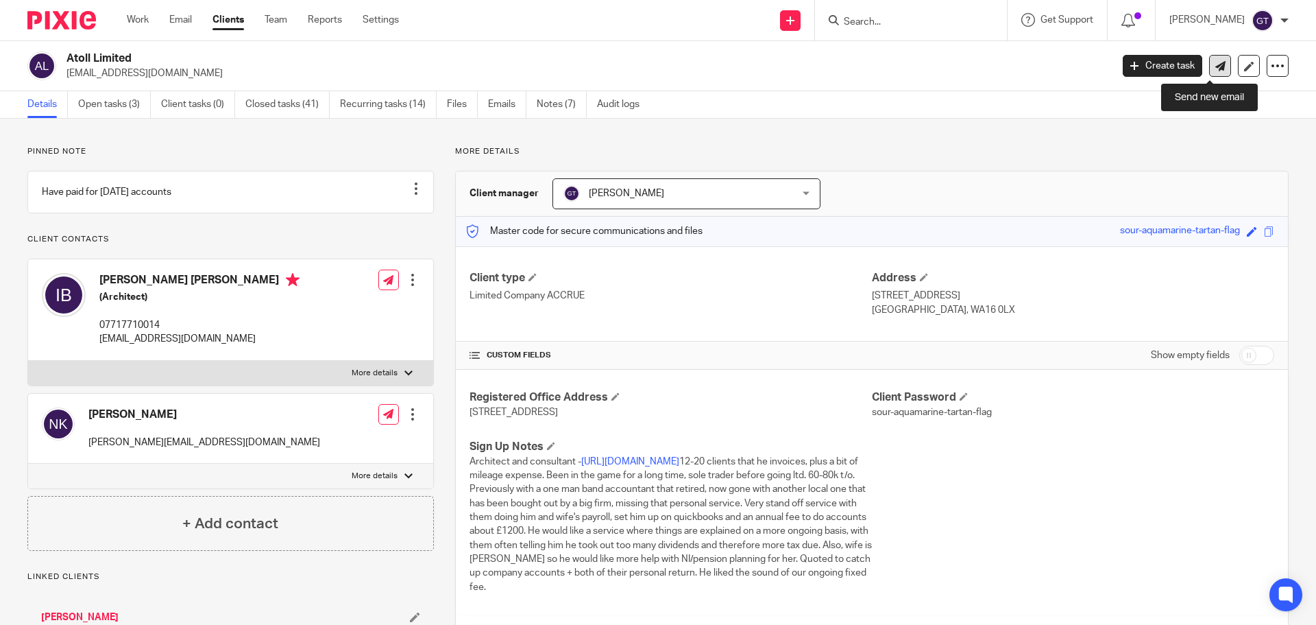
click at [1215, 64] on link at bounding box center [1220, 66] width 22 height 22
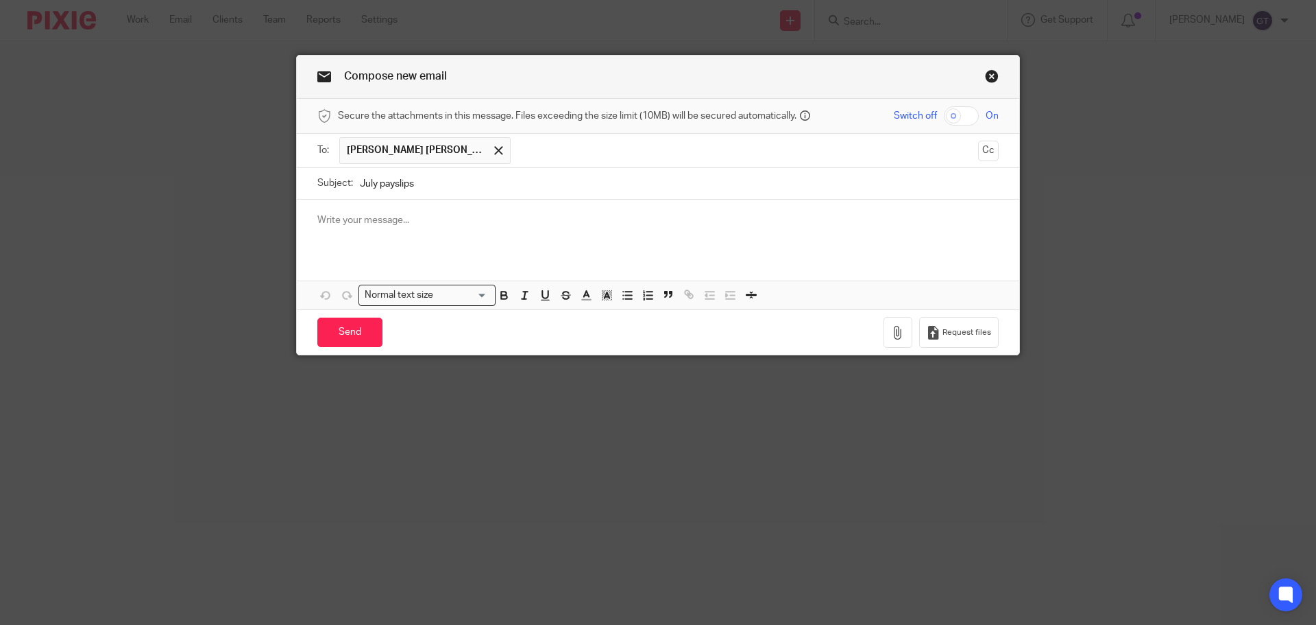
type input "July payslips"
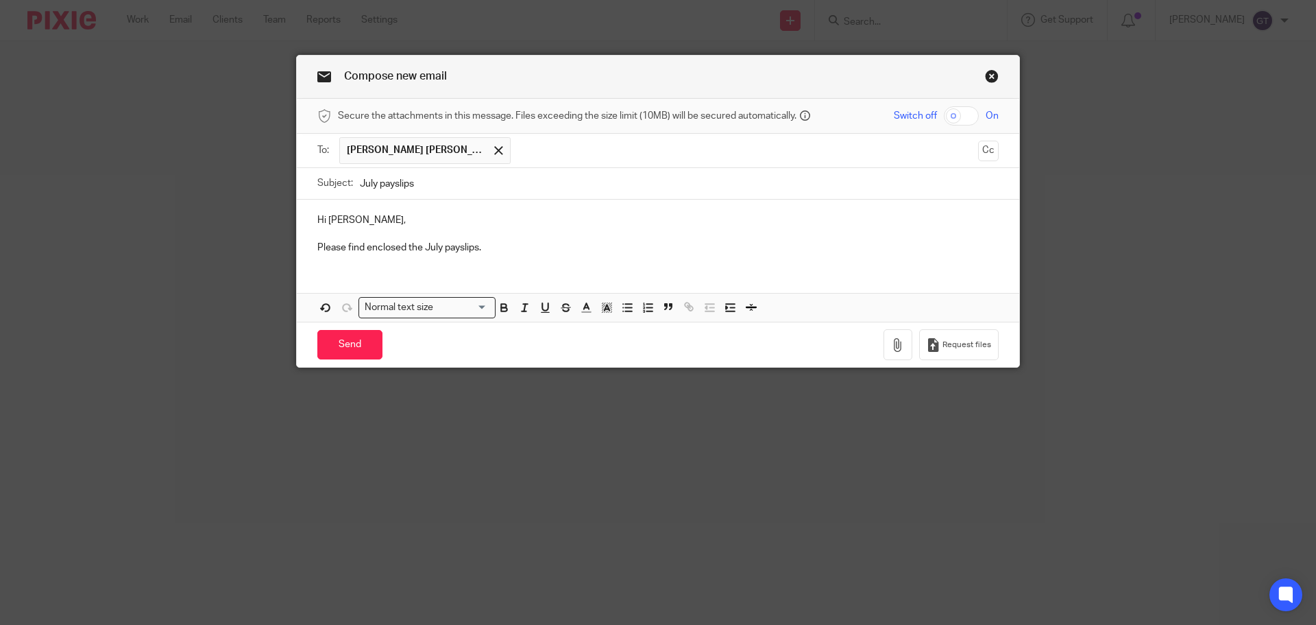
click at [956, 117] on input "checkbox" at bounding box center [961, 115] width 35 height 19
checkbox input "true"
click at [897, 343] on icon "button" at bounding box center [898, 345] width 14 height 14
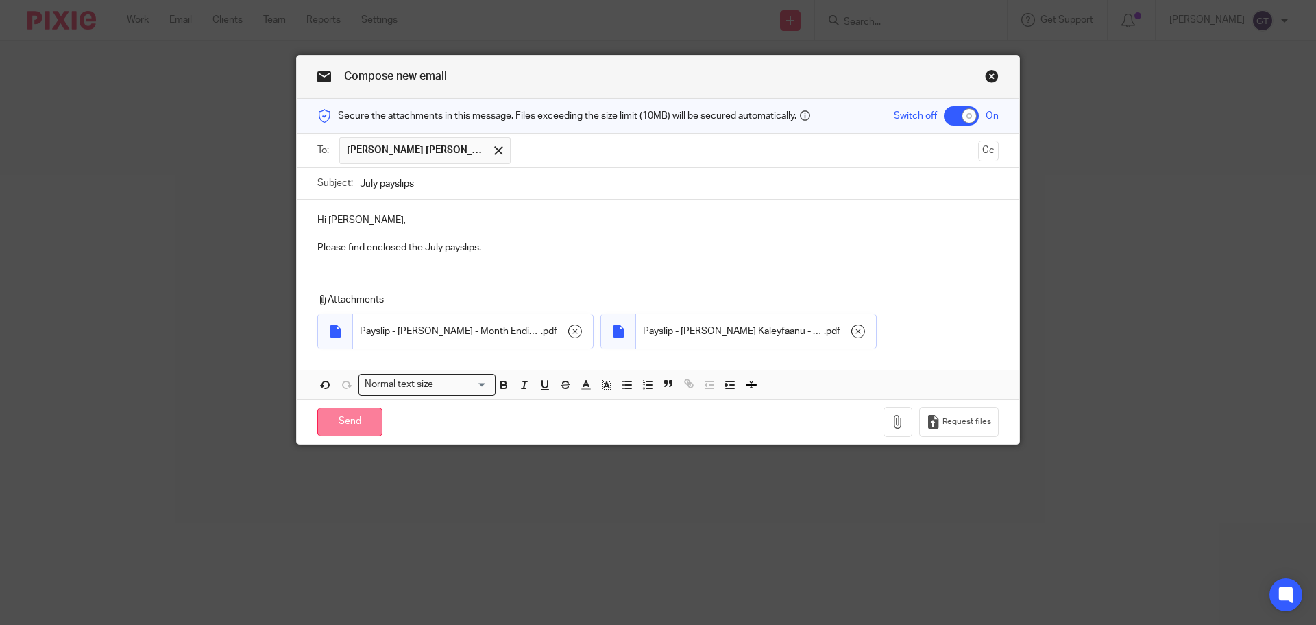
click at [340, 423] on input "Send" at bounding box center [349, 421] width 65 height 29
